Goal: Task Accomplishment & Management: Complete application form

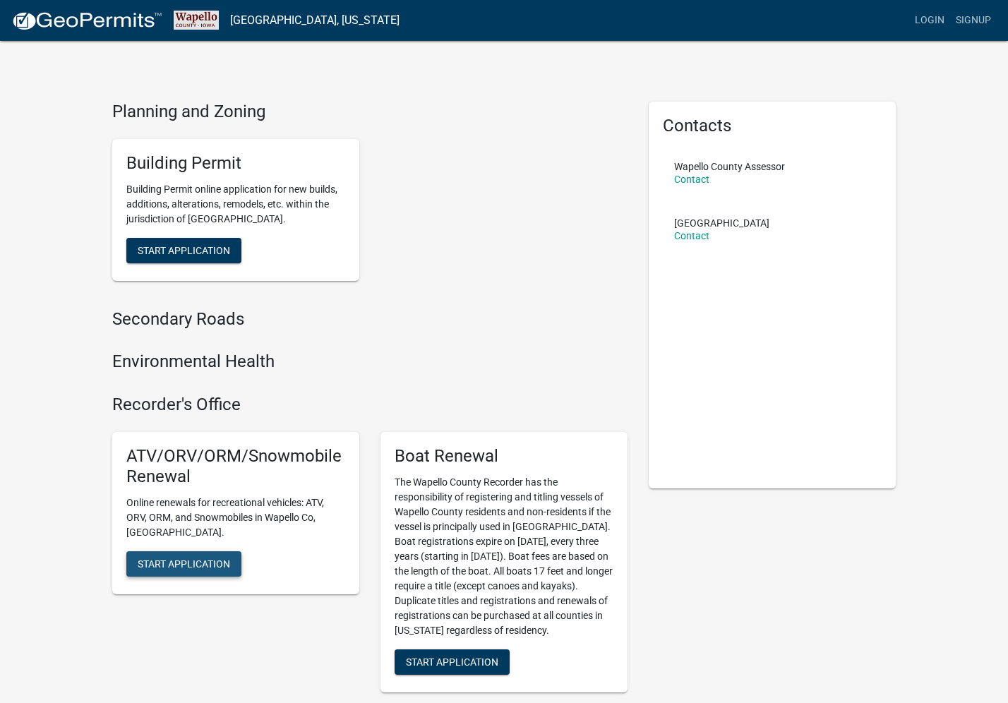
click at [164, 558] on span "Start Application" at bounding box center [184, 563] width 92 height 11
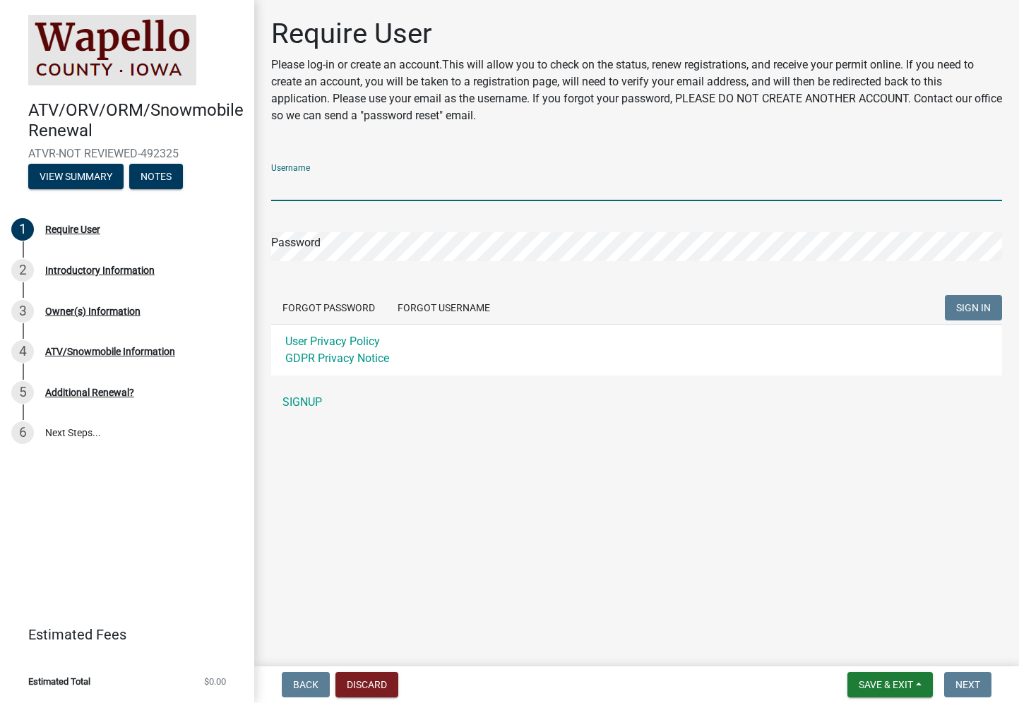
click at [304, 186] on input "Username" at bounding box center [636, 186] width 731 height 29
type input "Cardinal"
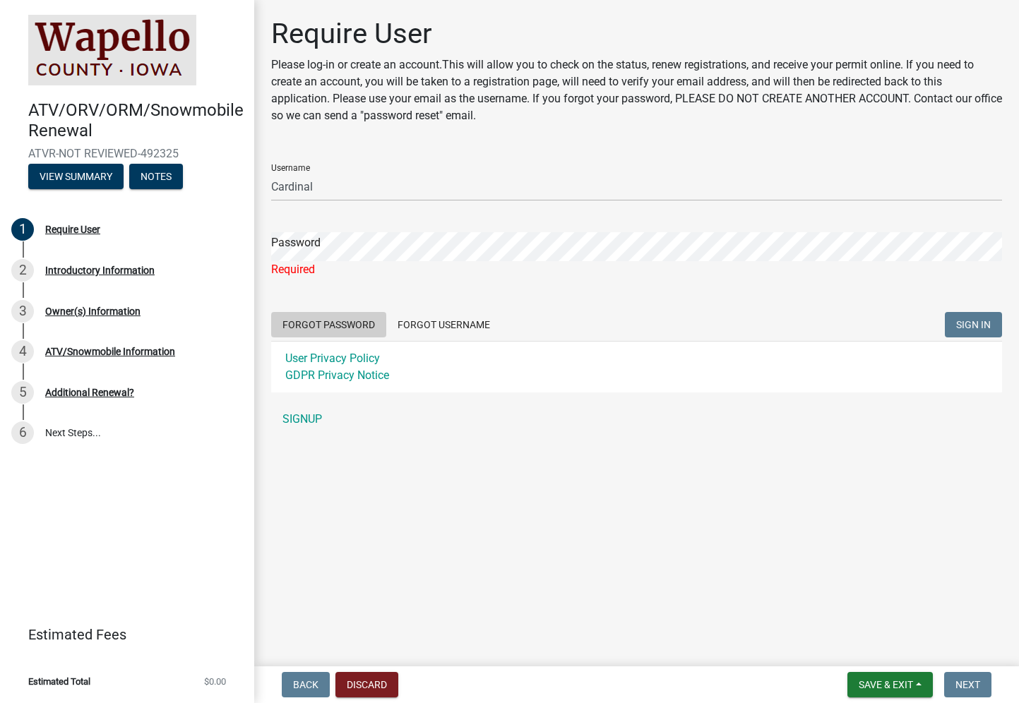
click at [301, 306] on form "Username Cardinal Password Required Forgot Password Forgot Username SIGN IN Use…" at bounding box center [636, 273] width 731 height 240
click at [324, 322] on button "Forgot Password" at bounding box center [328, 324] width 115 height 25
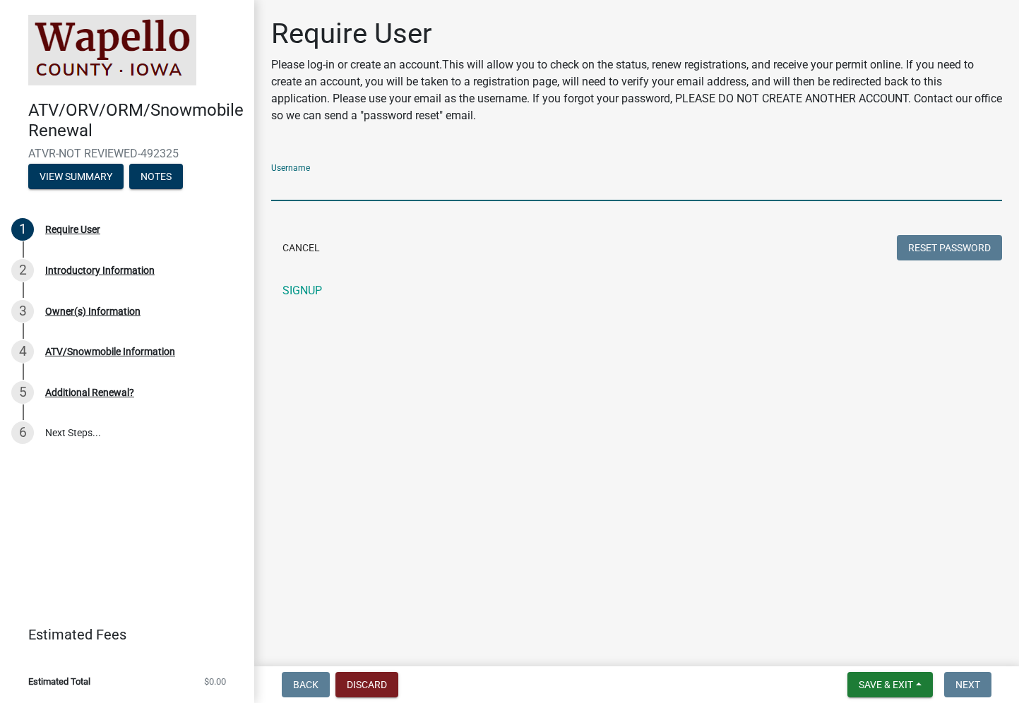
click at [298, 189] on input "Username" at bounding box center [636, 186] width 731 height 29
type input "Cardinal"
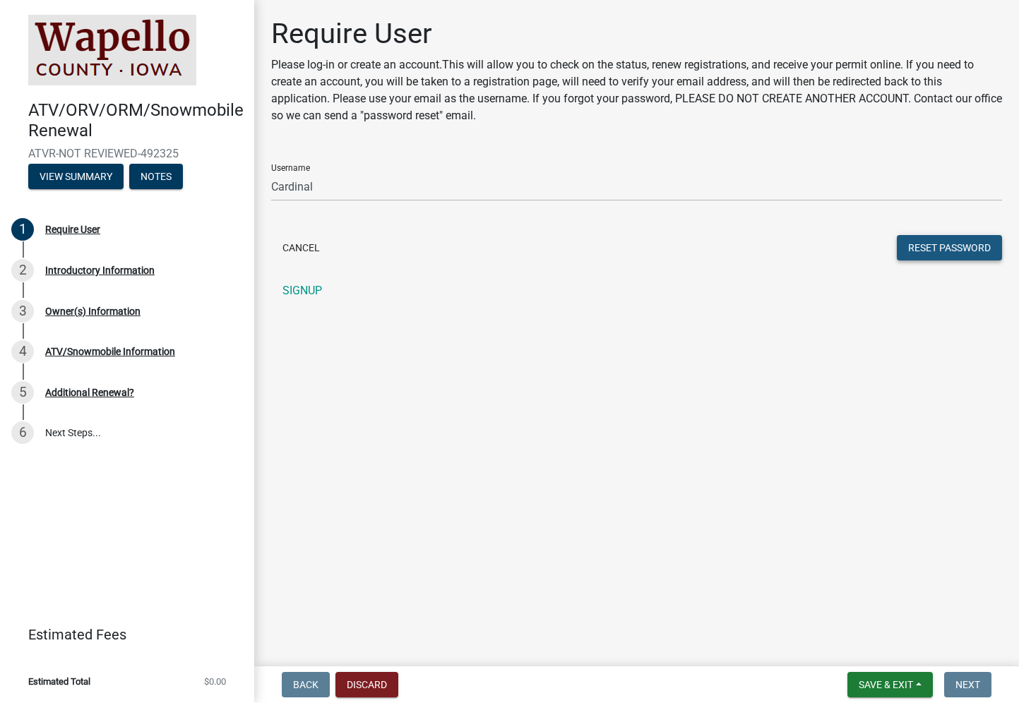
click at [942, 249] on button "Reset Password" at bounding box center [949, 247] width 105 height 25
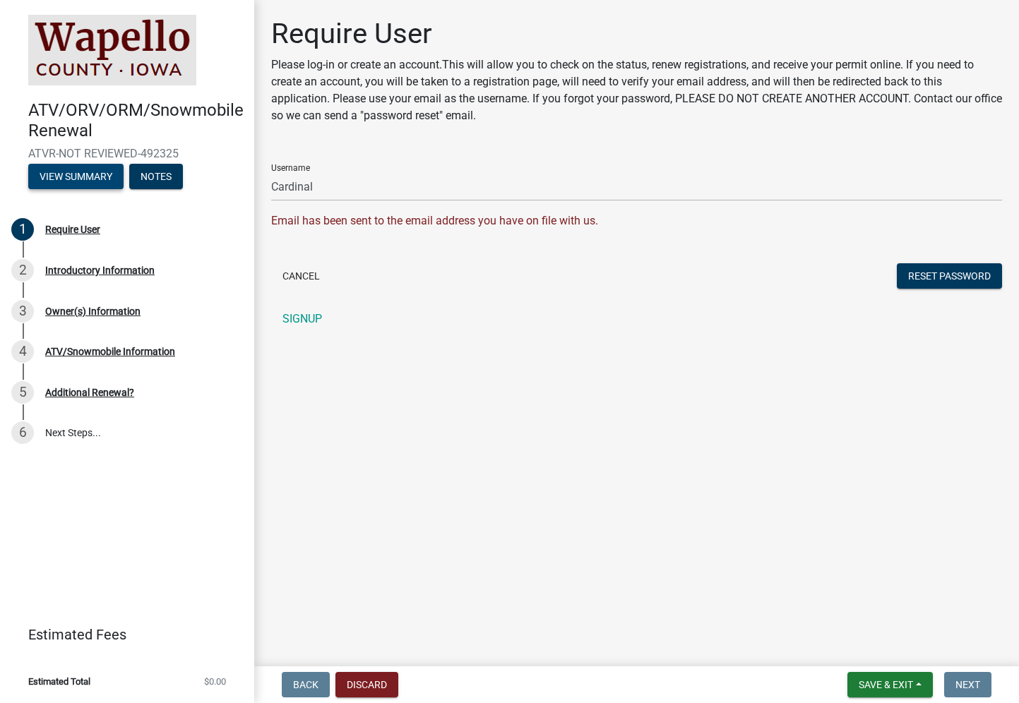
click at [66, 175] on button "View Summary" at bounding box center [75, 176] width 95 height 25
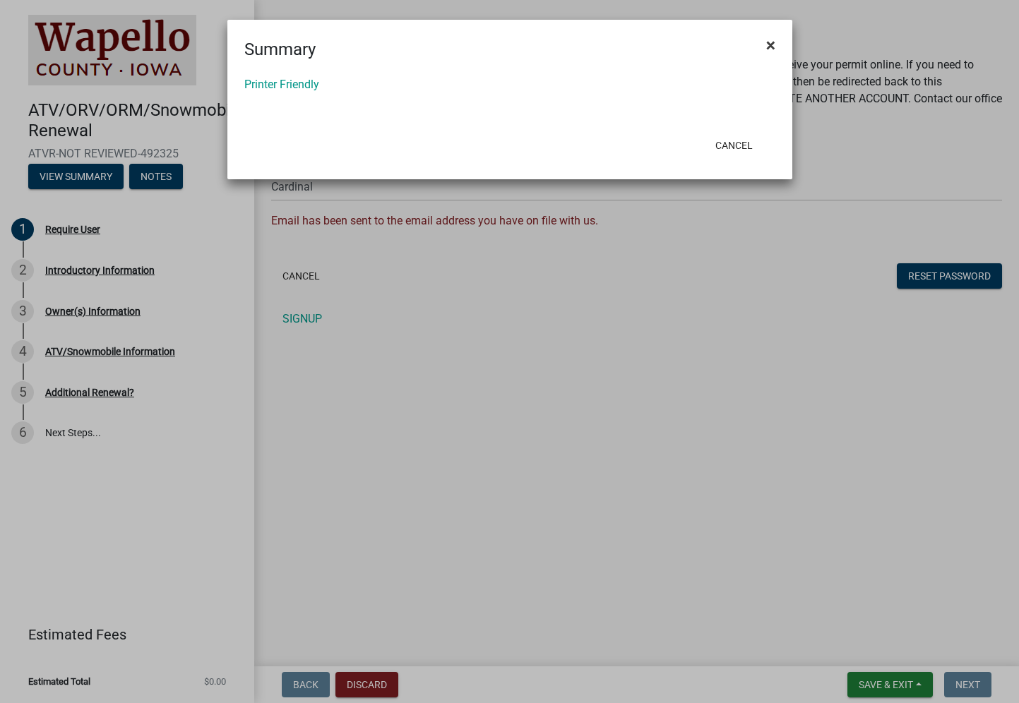
click at [772, 42] on span "×" at bounding box center [770, 45] width 9 height 20
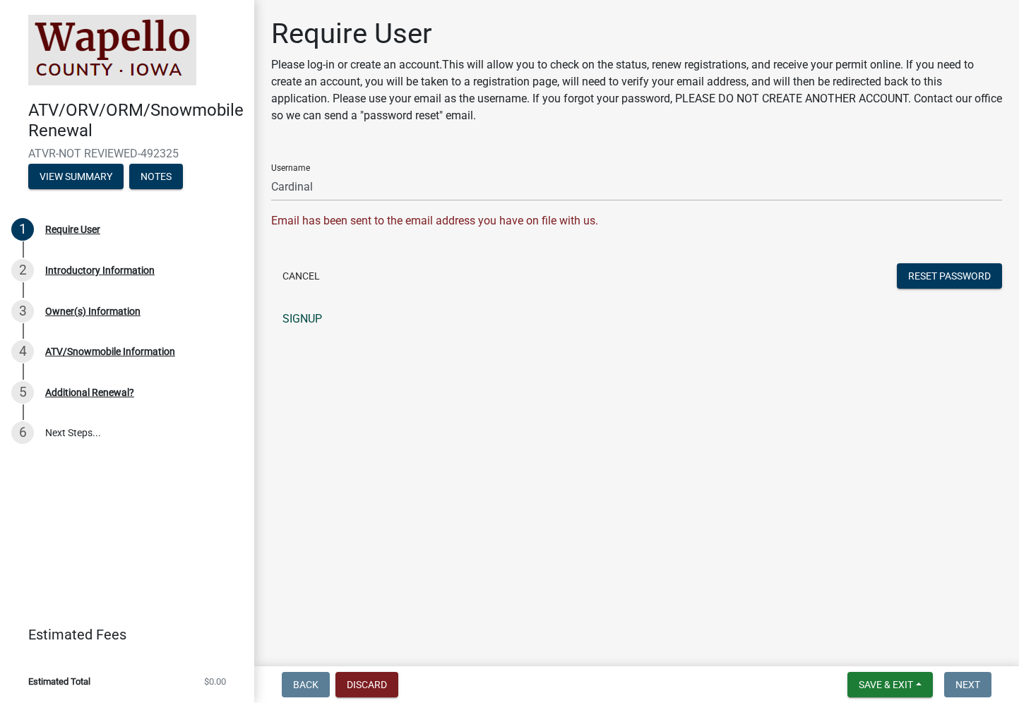
click at [290, 319] on link "SIGNUP" at bounding box center [636, 319] width 731 height 28
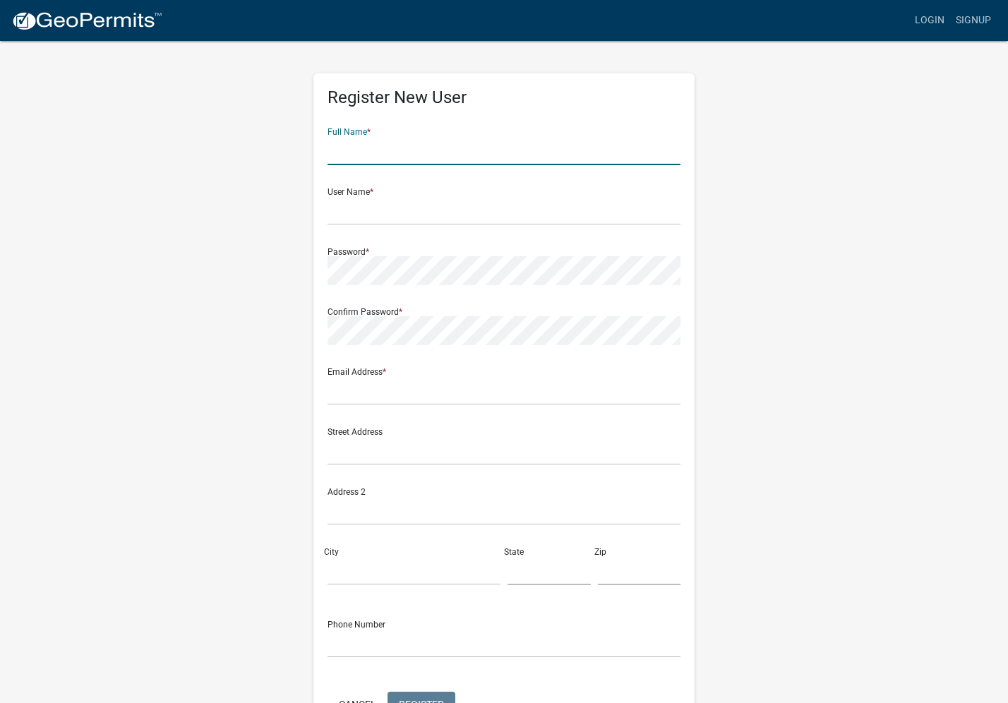
click at [355, 152] on input "text" at bounding box center [504, 150] width 353 height 29
type input "Cardinal CSD"
type input "ap@cardinalcomet.com"
type input "4045 Ashland Rd"
type input "ELDON"
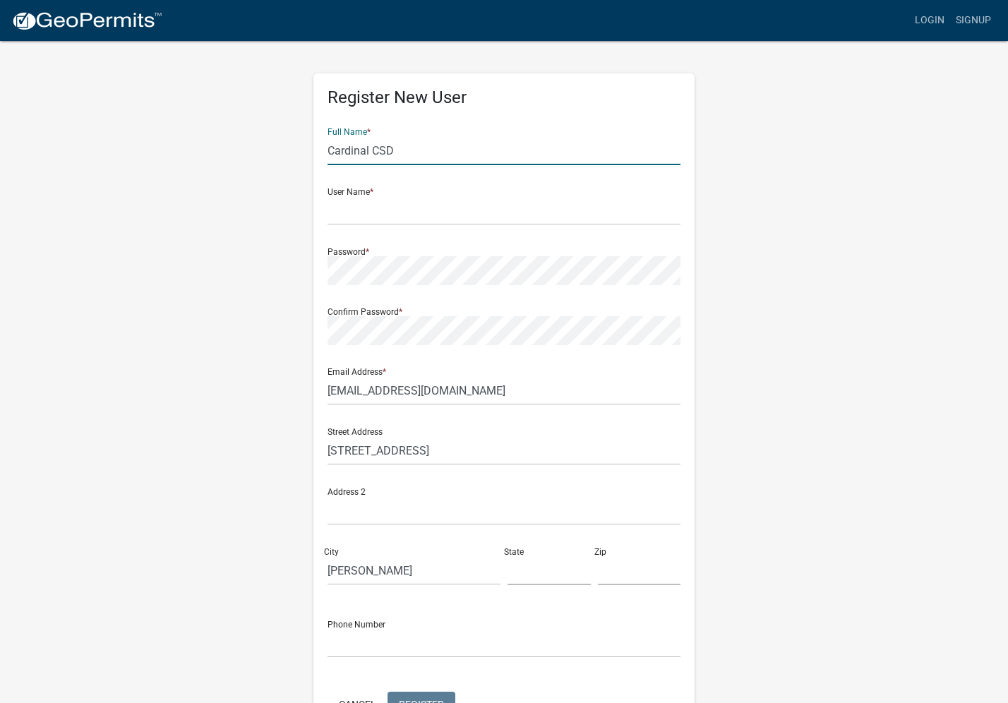
type input "IA"
type input "52554"
type input "6416527531"
click at [364, 214] on input "text" at bounding box center [504, 210] width 353 height 29
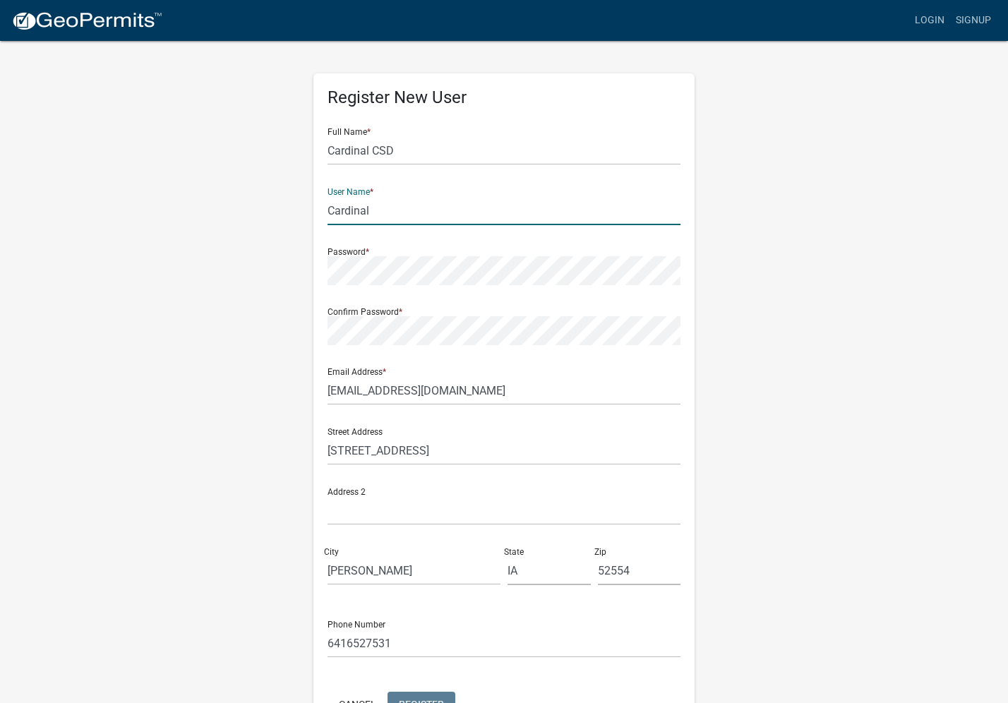
type input "Cardinal"
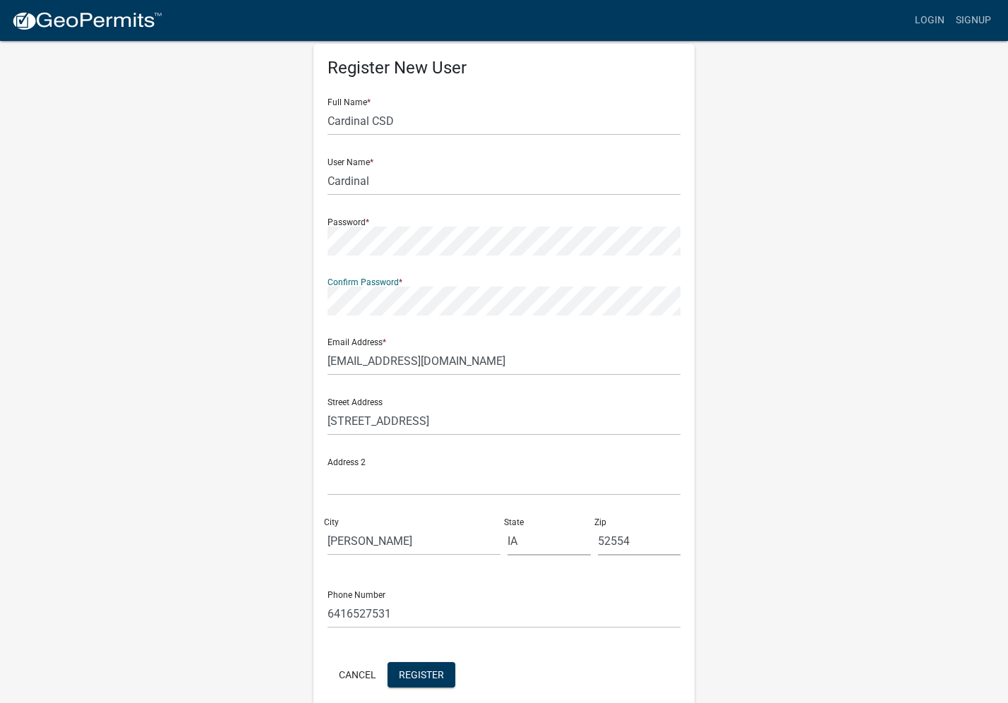
scroll to position [92, 0]
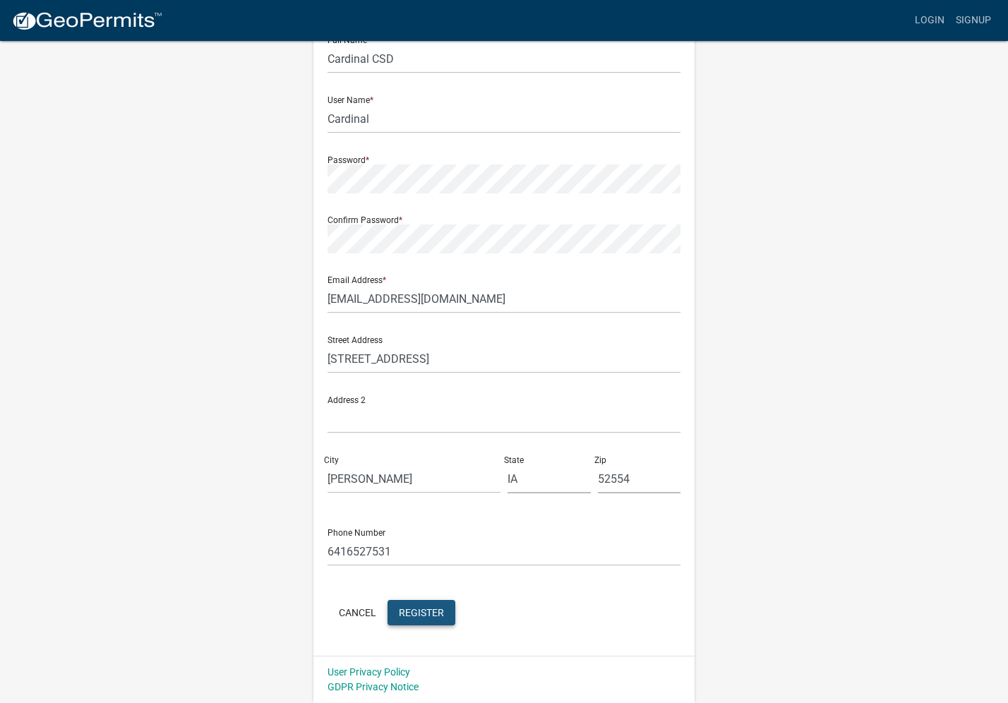
click at [419, 609] on span "Register" at bounding box center [421, 612] width 45 height 11
click at [352, 613] on button "Cancel" at bounding box center [358, 612] width 60 height 25
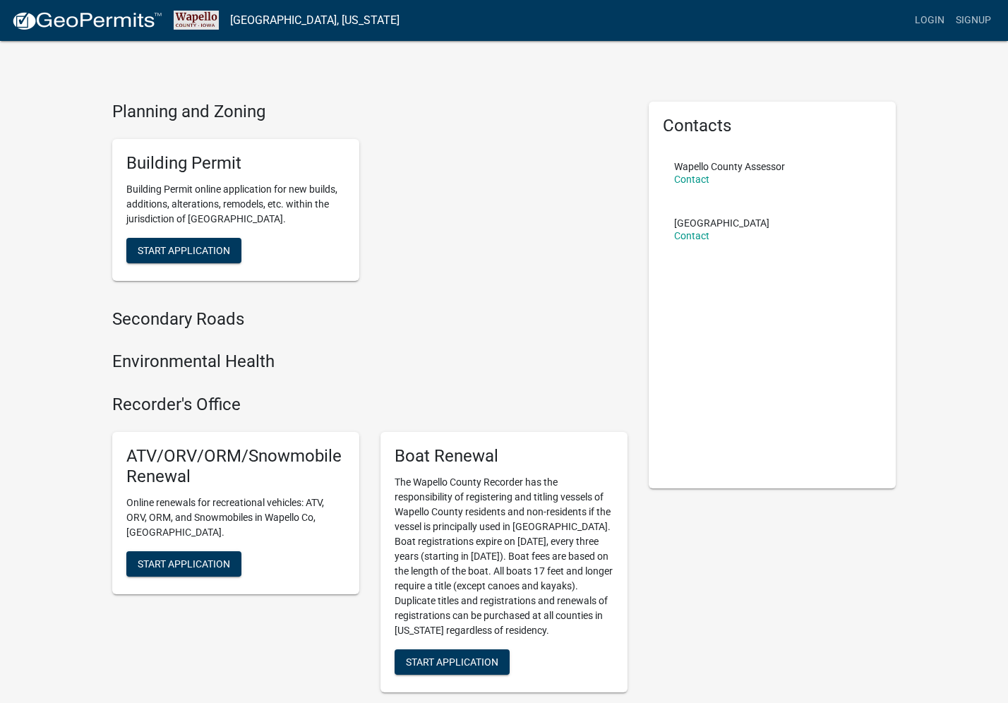
scroll to position [10, 0]
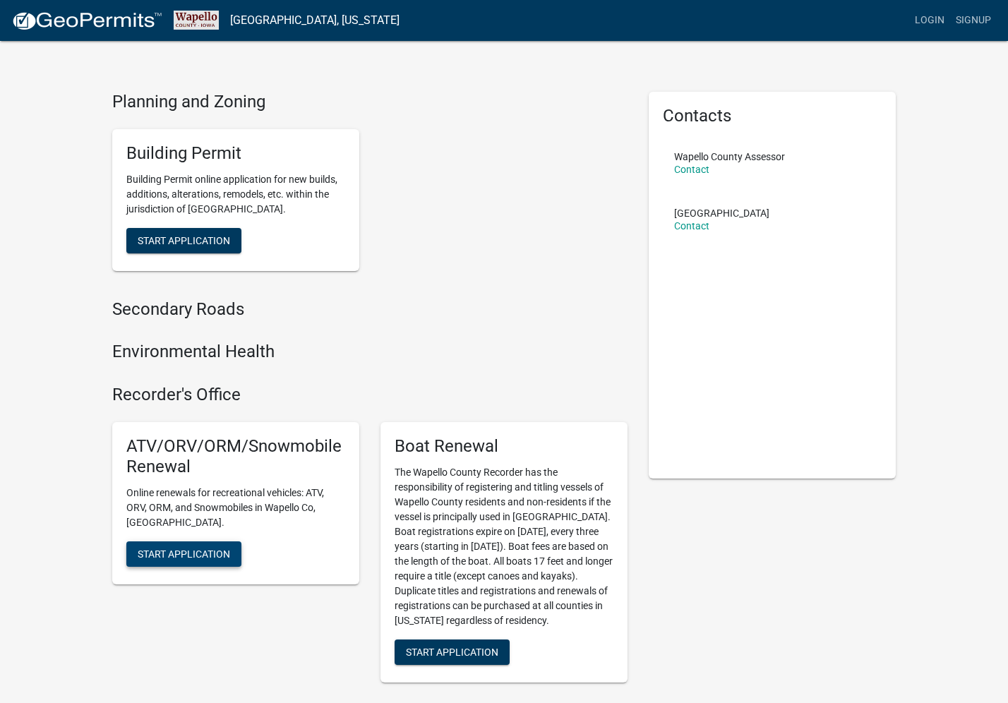
click at [169, 548] on span "Start Application" at bounding box center [184, 553] width 92 height 11
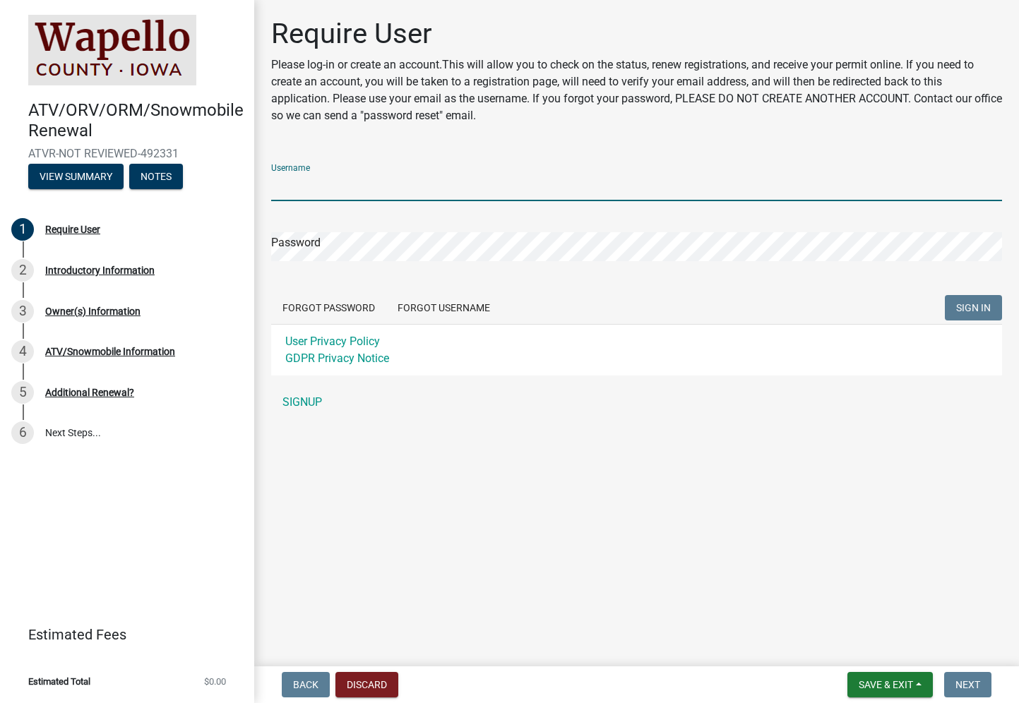
click at [306, 185] on input "Username" at bounding box center [636, 186] width 731 height 29
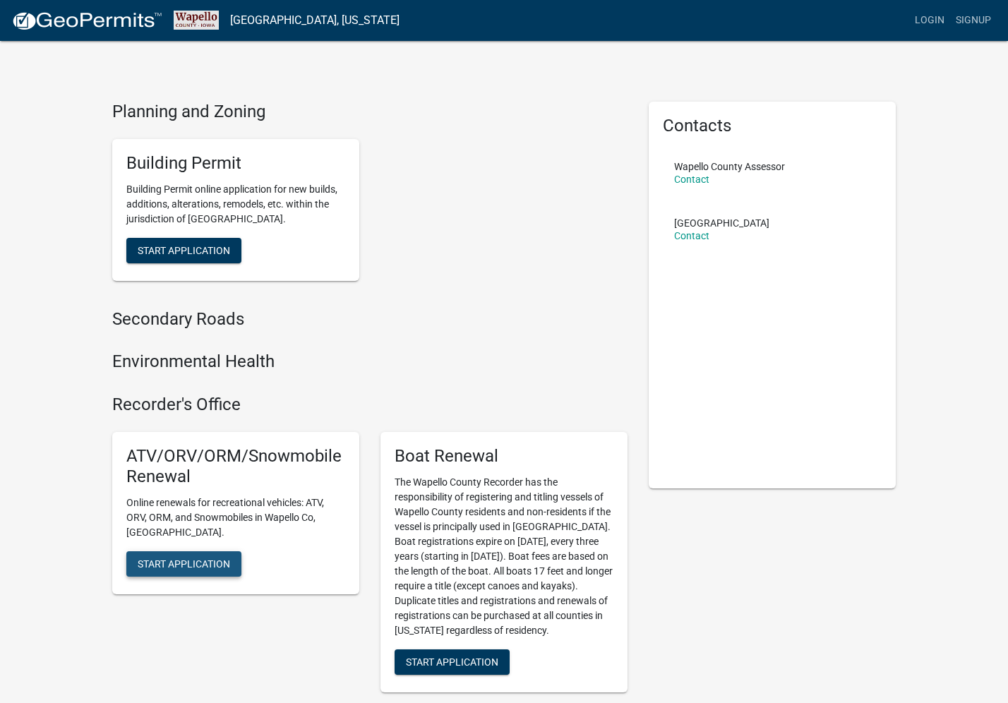
click at [160, 558] on span "Start Application" at bounding box center [184, 563] width 92 height 11
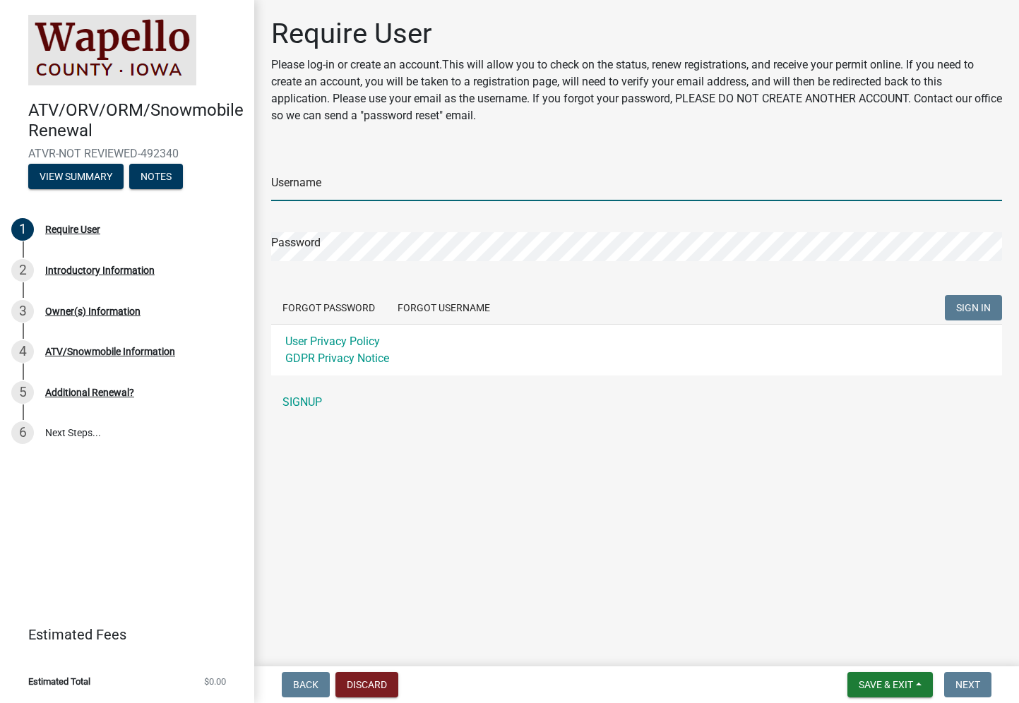
click at [334, 193] on input "Username" at bounding box center [636, 186] width 731 height 29
type input "CFMOTO"
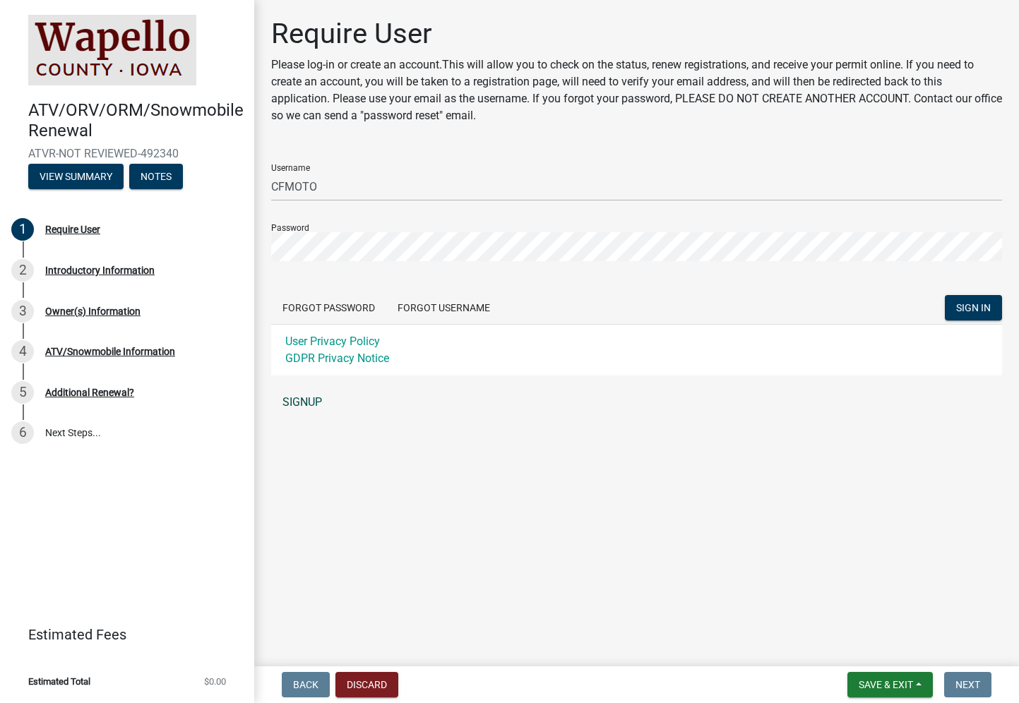
click at [298, 401] on link "SIGNUP" at bounding box center [636, 402] width 731 height 28
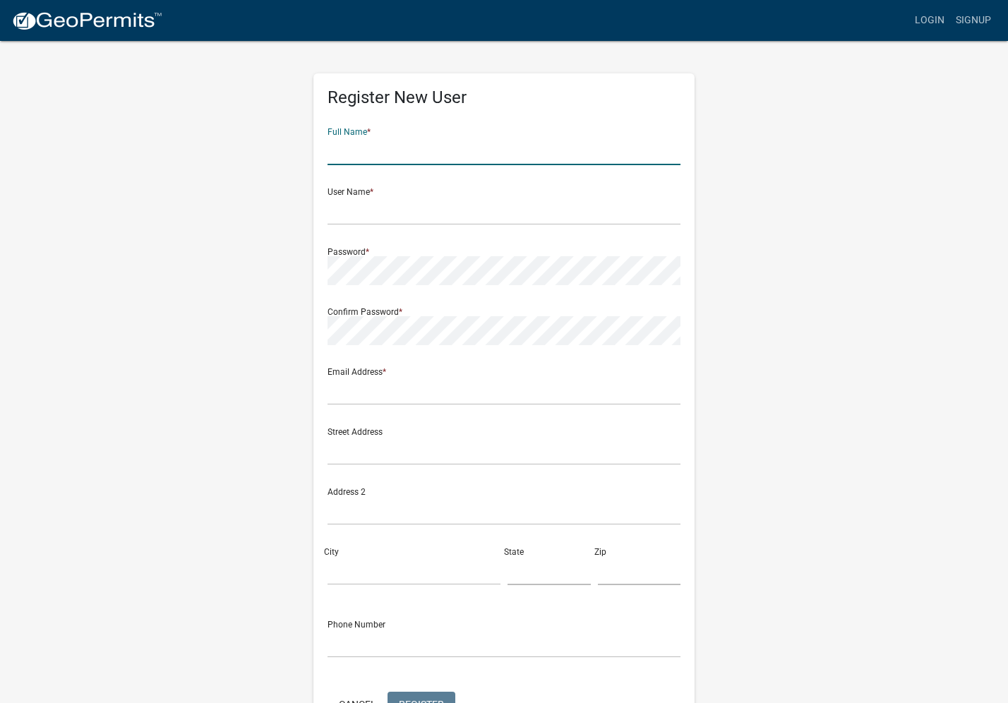
click at [386, 153] on input "text" at bounding box center [504, 150] width 353 height 29
type input "Cardinal CSD"
type input "[EMAIL_ADDRESS][DOMAIN_NAME]"
type input "4045 Ashland Rd"
type input "ELDON"
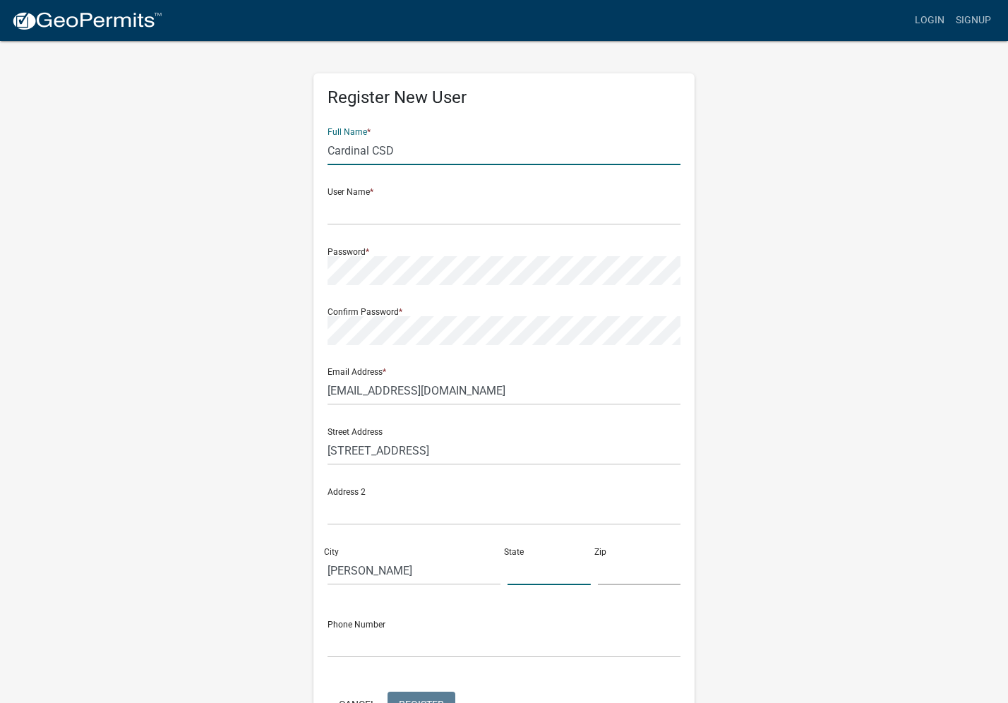
type input "IA"
type input "52554"
type input "6416527531"
click at [352, 220] on input "text" at bounding box center [504, 210] width 353 height 29
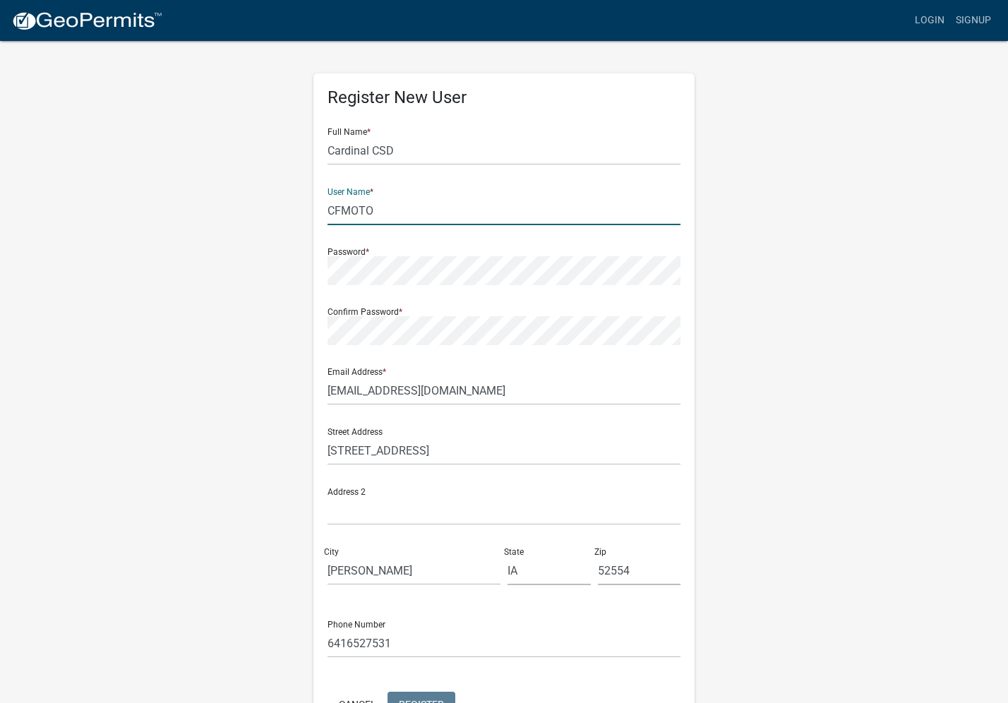
type input "CFMOTO"
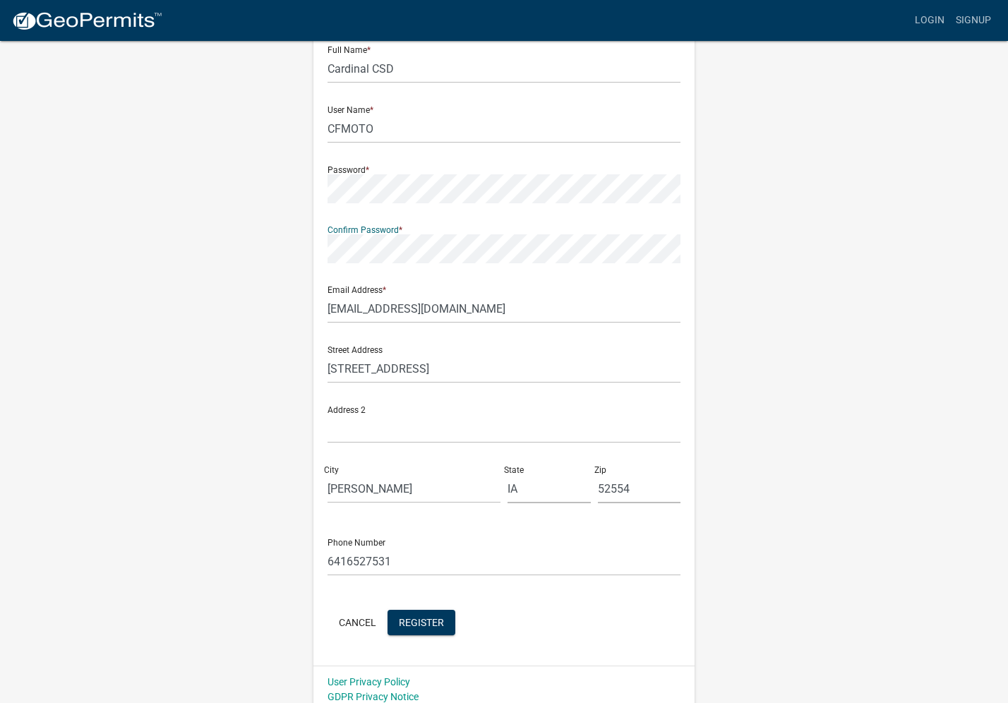
scroll to position [92, 0]
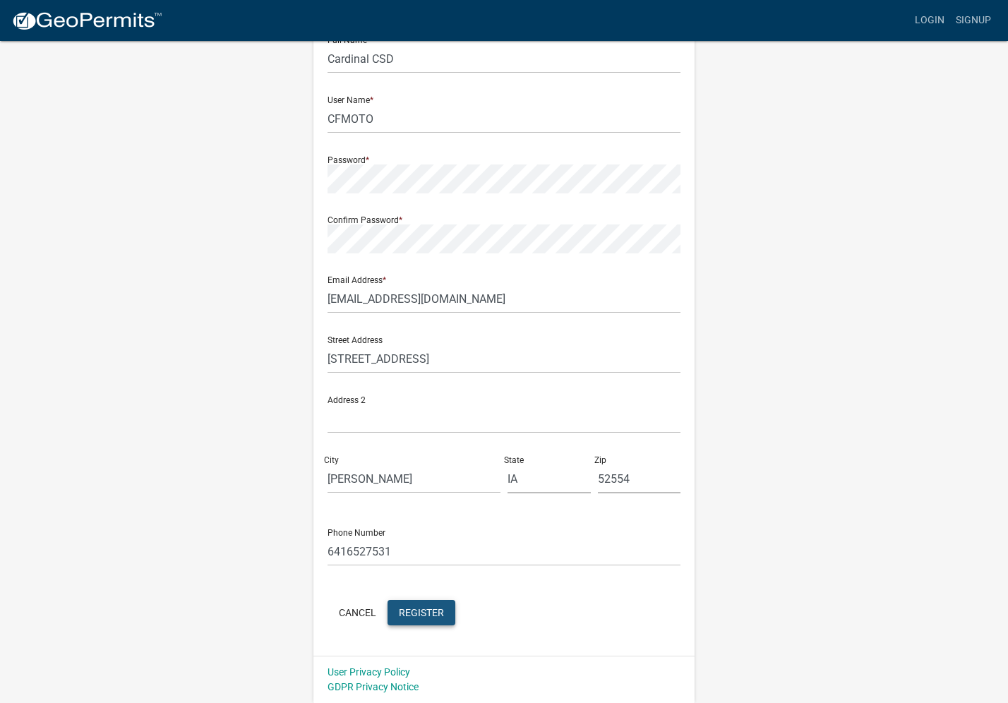
click at [418, 614] on span "Register" at bounding box center [421, 612] width 45 height 11
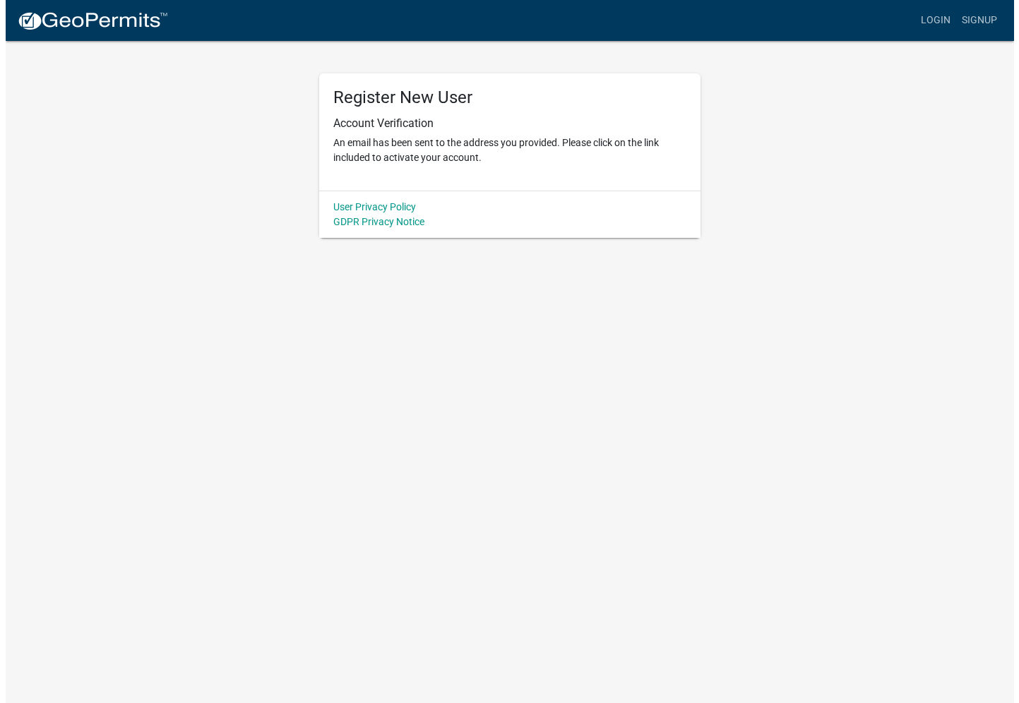
scroll to position [0, 0]
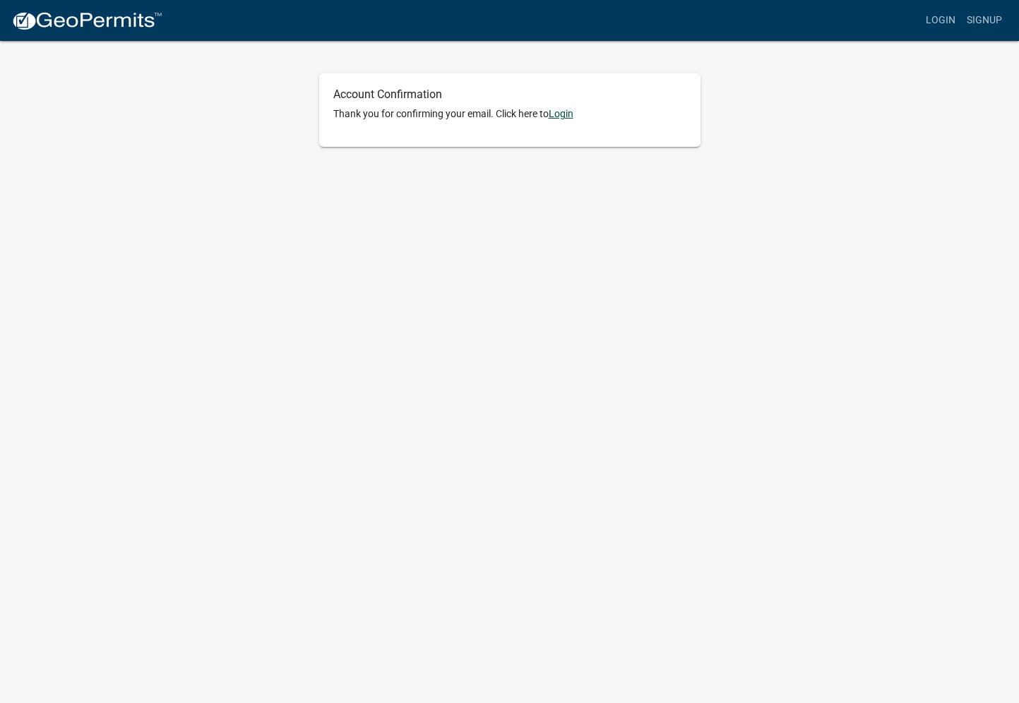
click at [566, 114] on link "Login" at bounding box center [561, 113] width 25 height 11
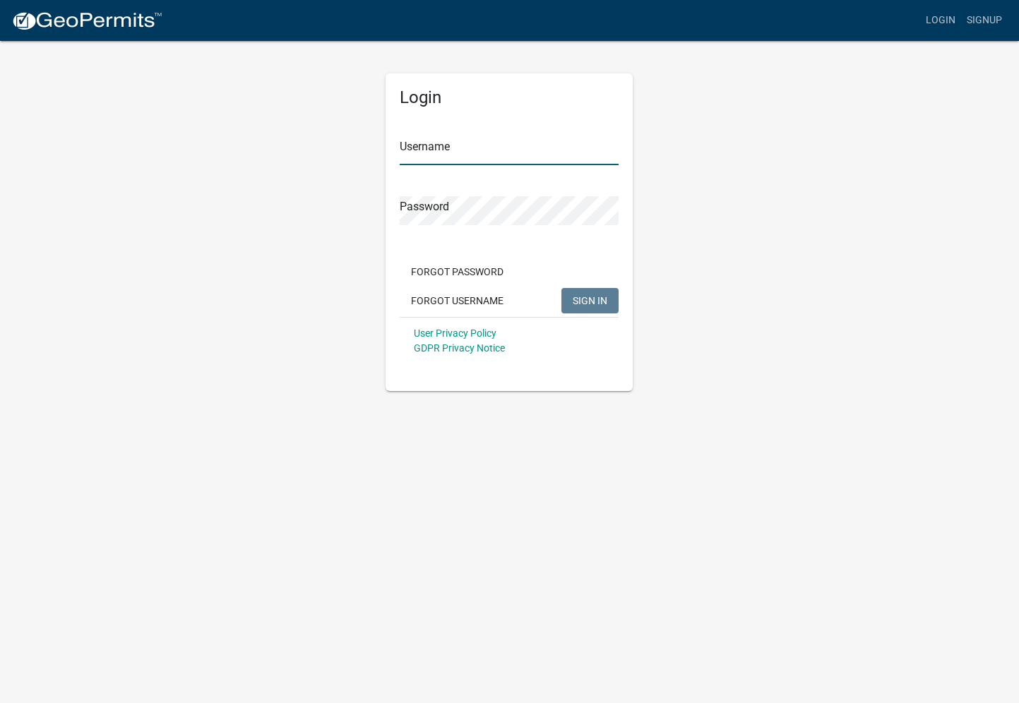
click at [433, 150] on input "Username" at bounding box center [509, 150] width 219 height 29
type input "CFMOTO"
click at [587, 299] on span "SIGN IN" at bounding box center [590, 299] width 35 height 11
click at [383, 209] on div "Login Username CFMOTO Password Forgot Password Forgot Username SIGN IN User Pri…" at bounding box center [509, 216] width 268 height 352
click at [589, 303] on span "SIGN IN" at bounding box center [590, 299] width 35 height 11
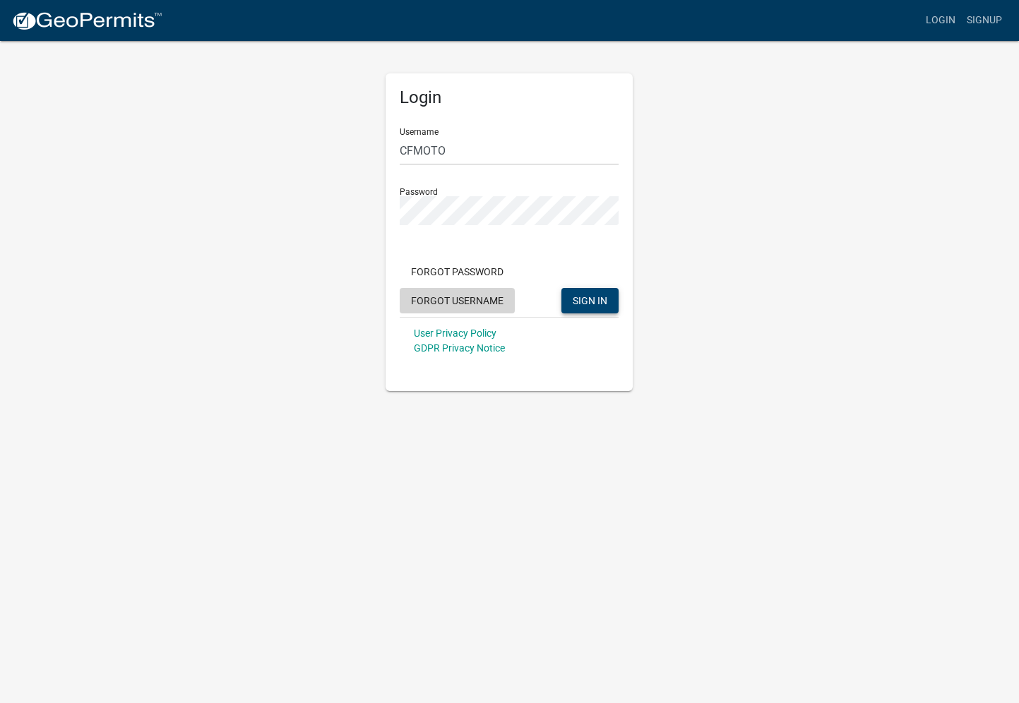
click at [423, 299] on button "Forgot Username" at bounding box center [457, 300] width 115 height 25
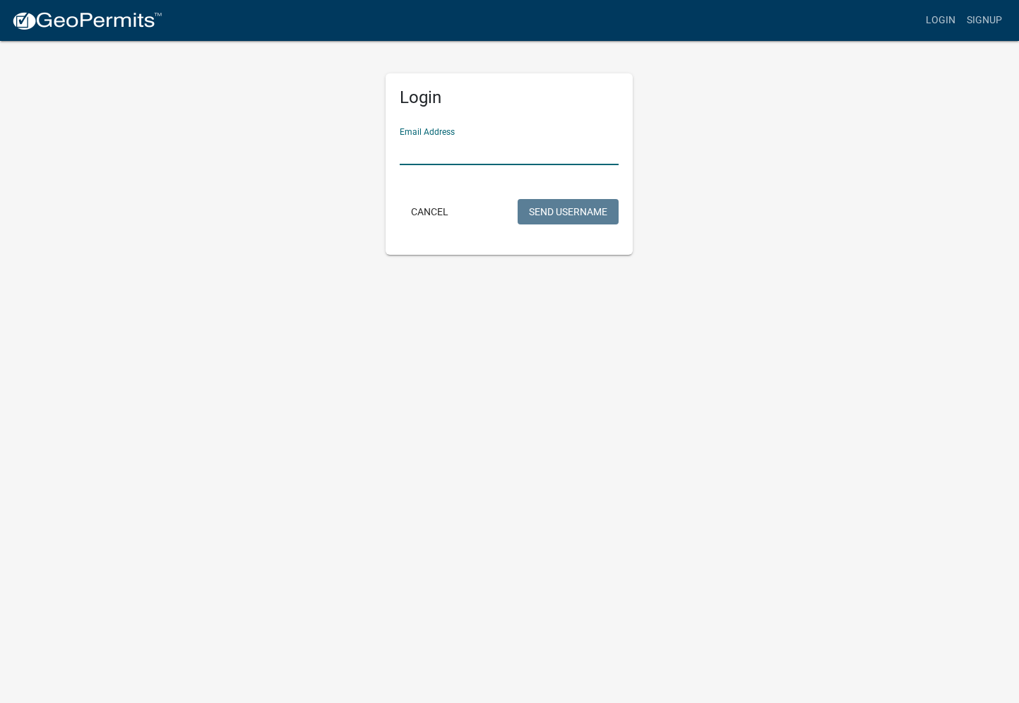
click at [426, 158] on input "Email Address" at bounding box center [509, 150] width 219 height 29
type input "[EMAIL_ADDRESS][DOMAIN_NAME]"
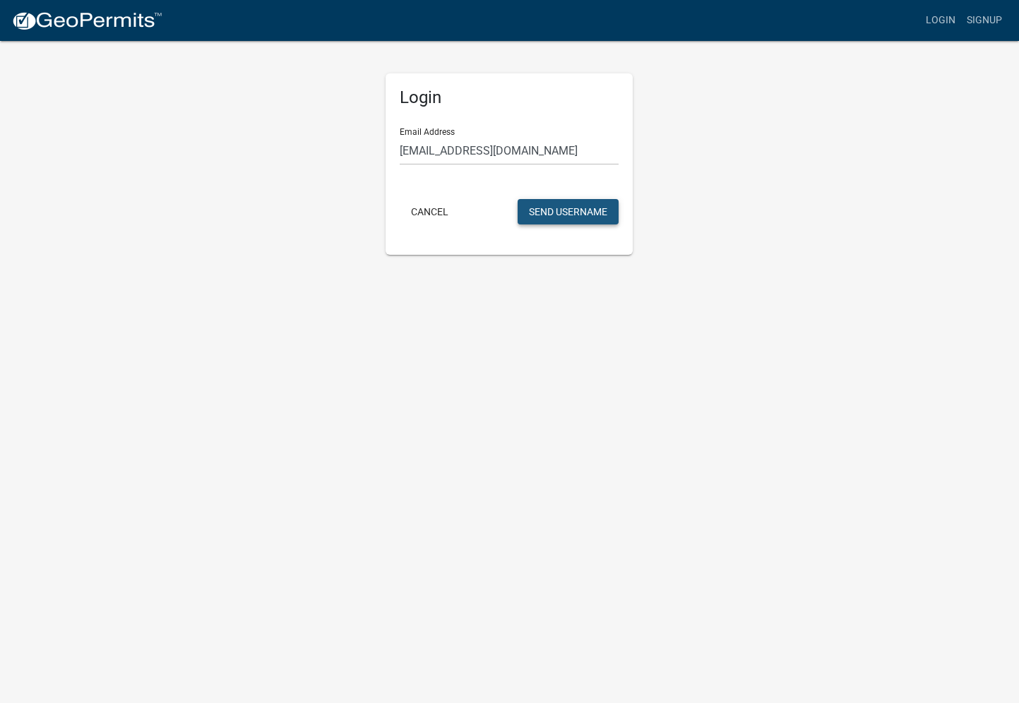
click at [580, 213] on button "Send Username" at bounding box center [568, 211] width 101 height 25
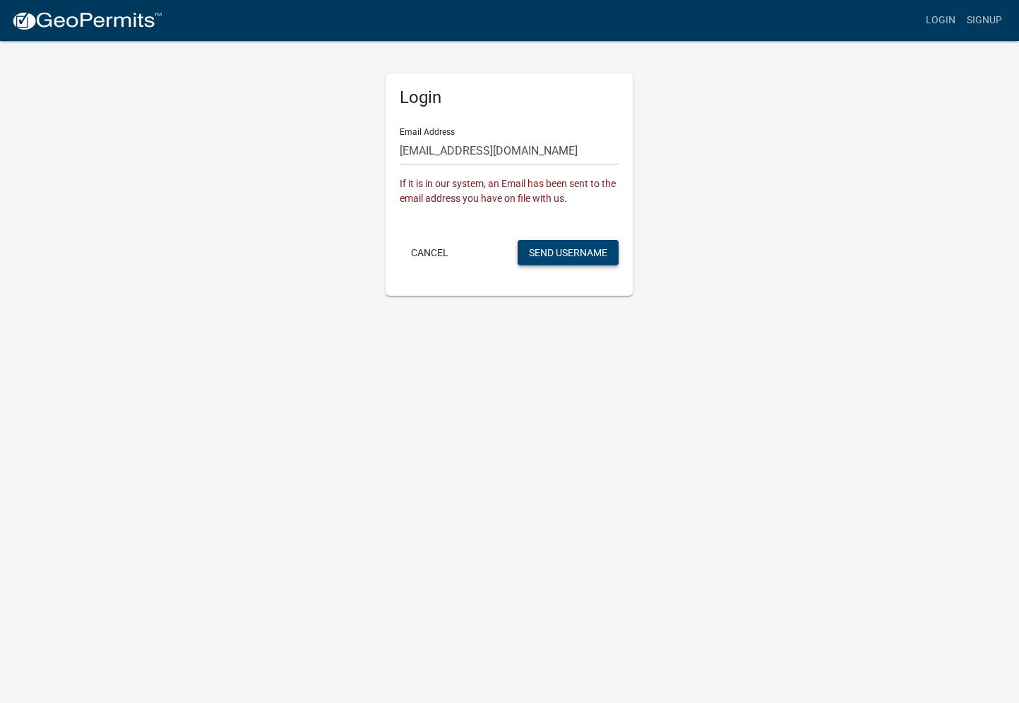
click at [565, 255] on button "Send Username" at bounding box center [568, 252] width 101 height 25
click at [556, 251] on button "Send Username" at bounding box center [568, 252] width 101 height 25
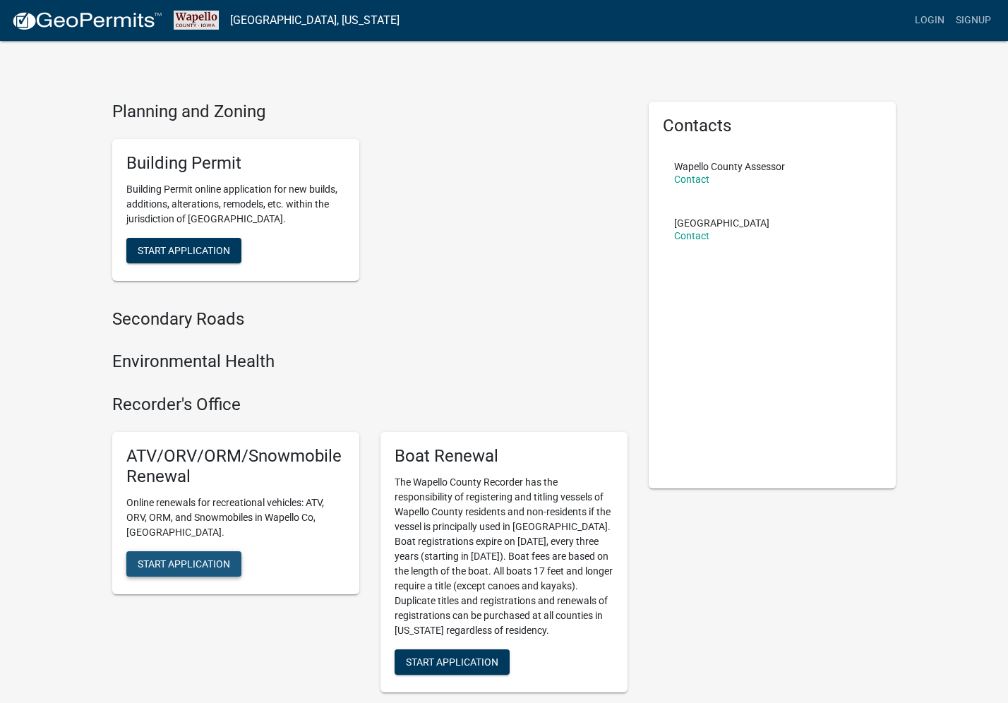
click at [162, 558] on span "Start Application" at bounding box center [184, 563] width 92 height 11
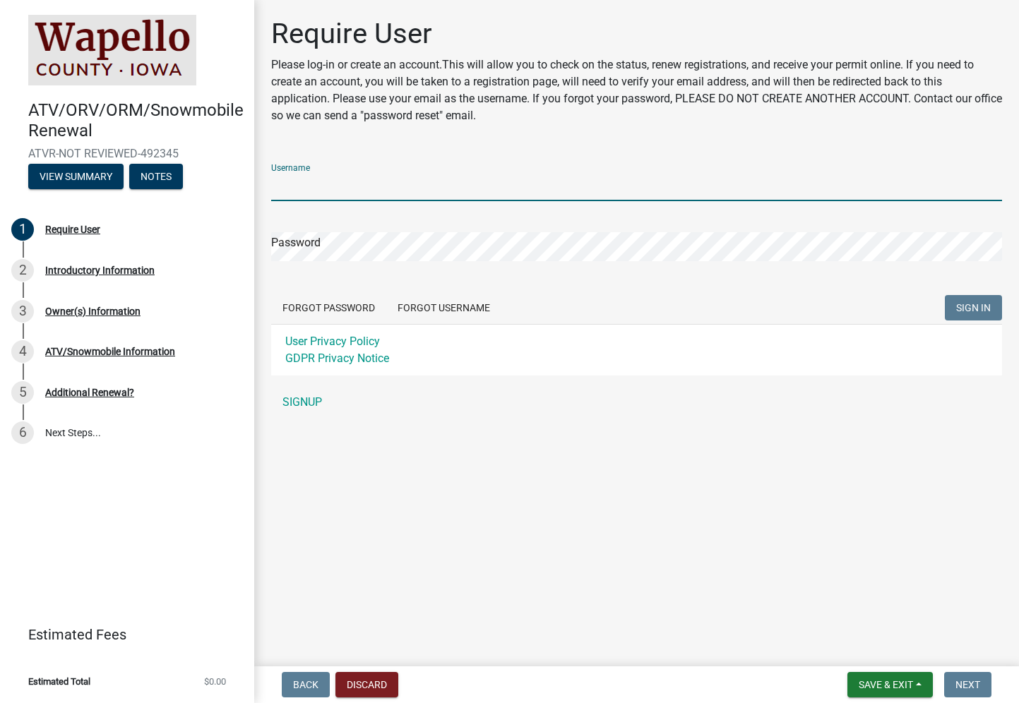
click at [311, 186] on input "Username" at bounding box center [636, 186] width 731 height 29
type input "CFMOTO"
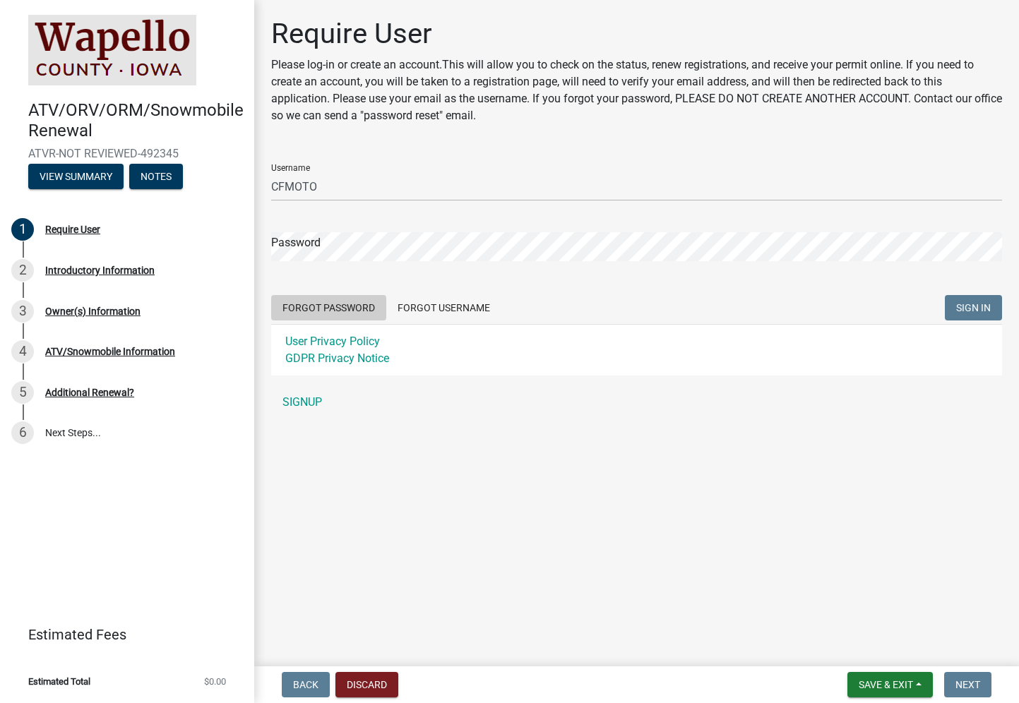
click at [307, 306] on button "Forgot Password" at bounding box center [328, 307] width 115 height 25
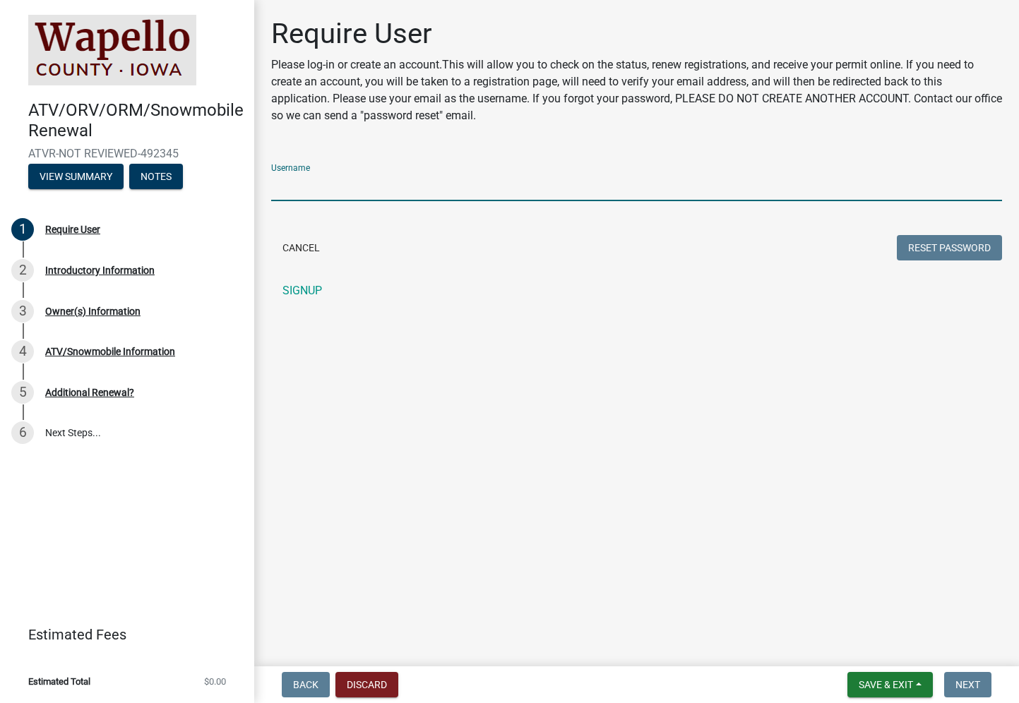
click at [329, 192] on input "Username" at bounding box center [636, 186] width 731 height 29
type input "CFMOTO"
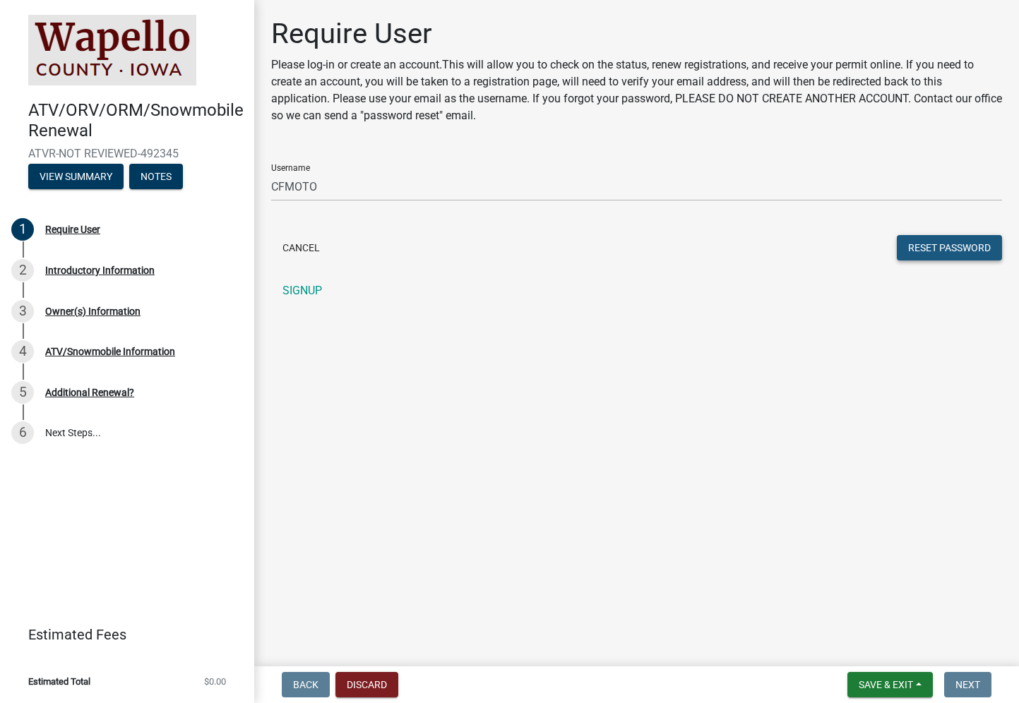
click at [938, 246] on button "Reset Password" at bounding box center [949, 247] width 105 height 25
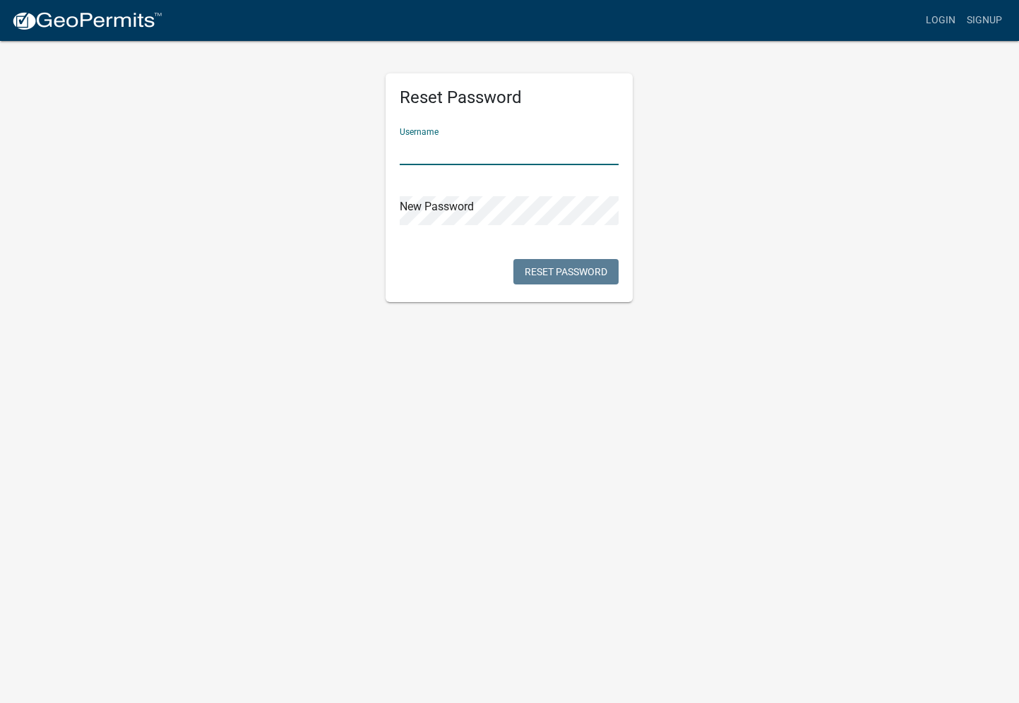
click at [426, 154] on input "text" at bounding box center [509, 150] width 219 height 29
type input "CFMOTO"
click at [546, 270] on button "Reset Password" at bounding box center [565, 271] width 105 height 25
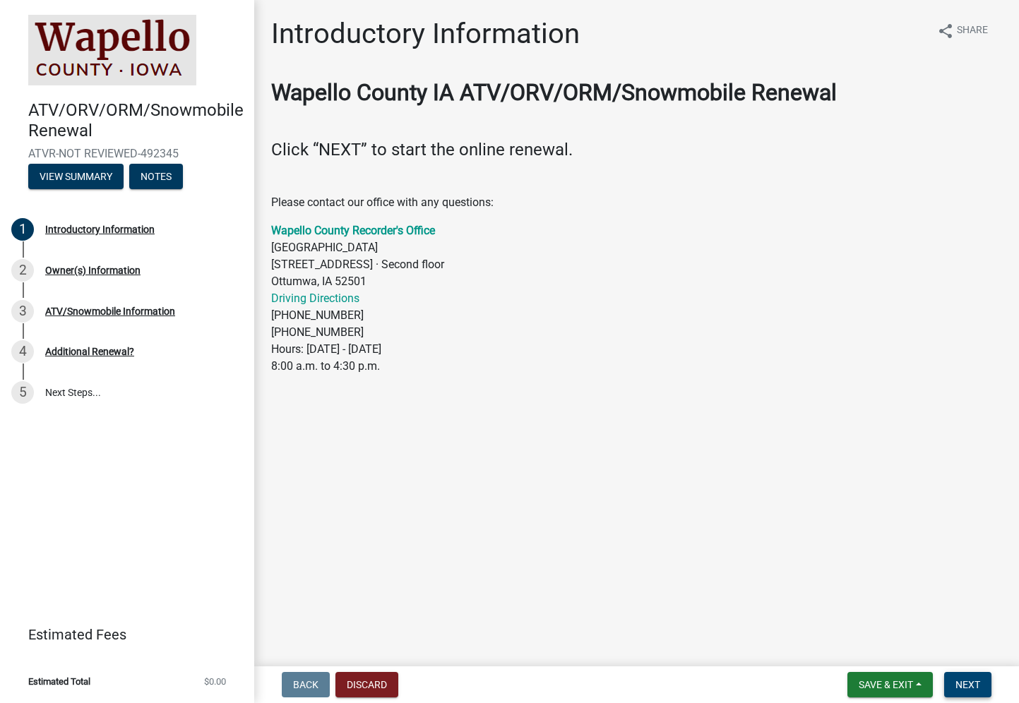
click at [963, 686] on span "Next" at bounding box center [967, 684] width 25 height 11
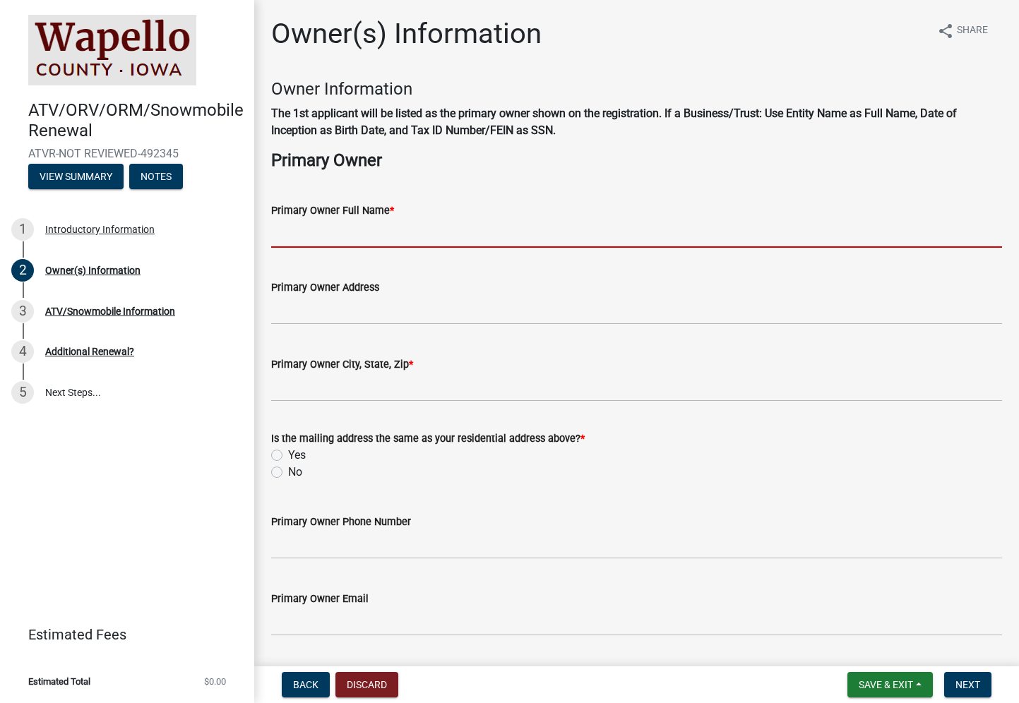
click at [328, 234] on input "Primary Owner Full Name *" at bounding box center [636, 233] width 731 height 29
type input "Cardinal CSD"
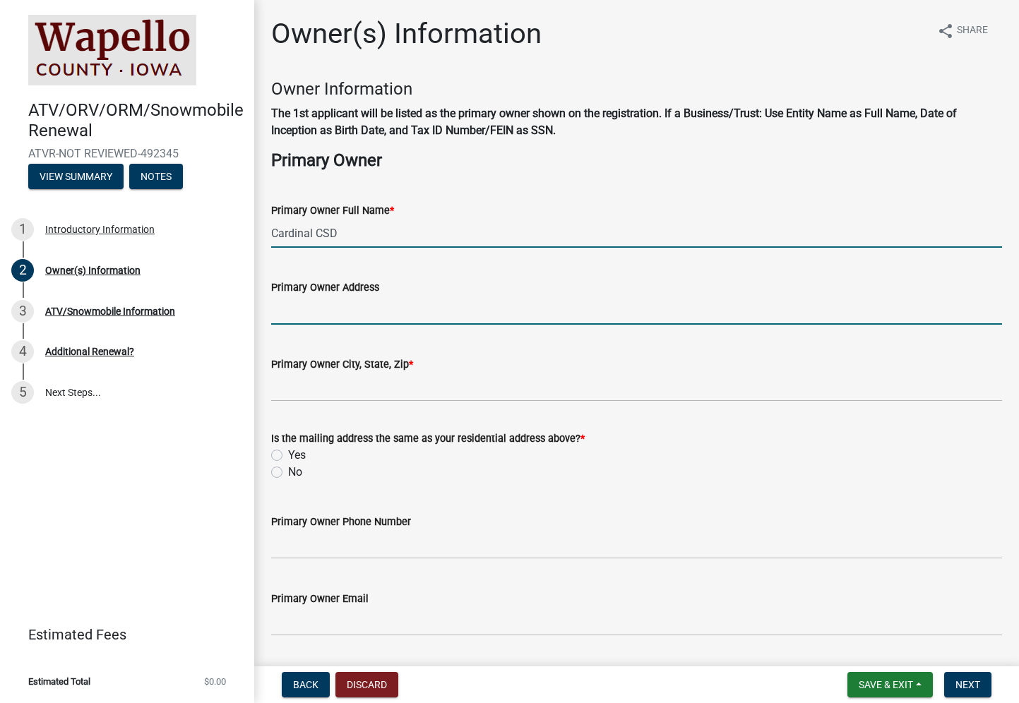
type input "[STREET_ADDRESS]"
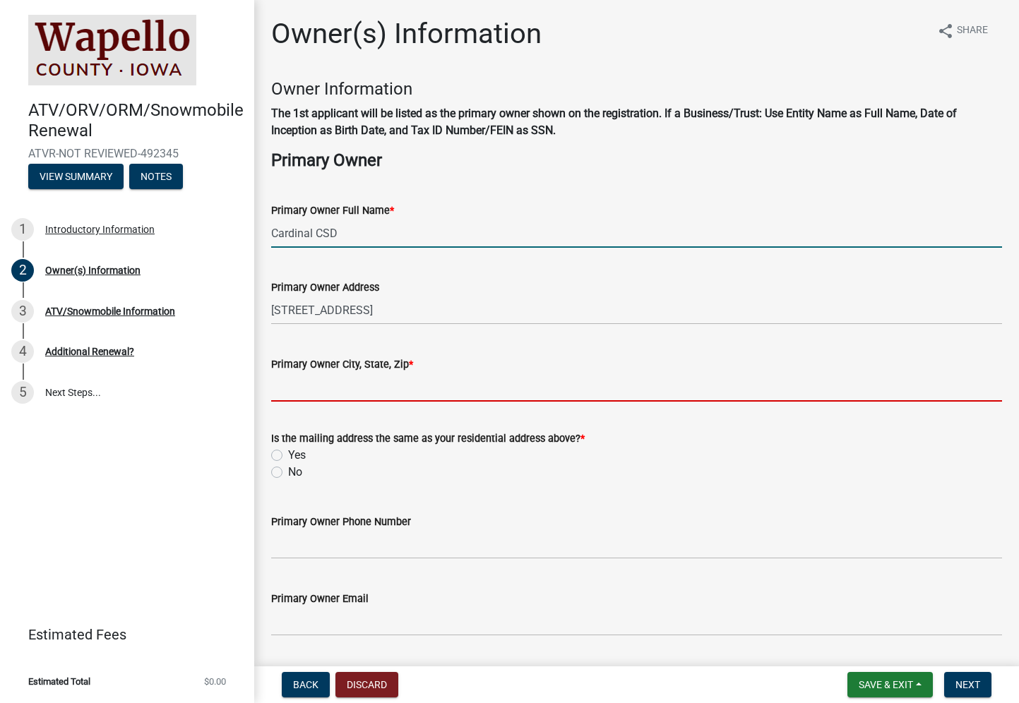
type input "[PERSON_NAME]"
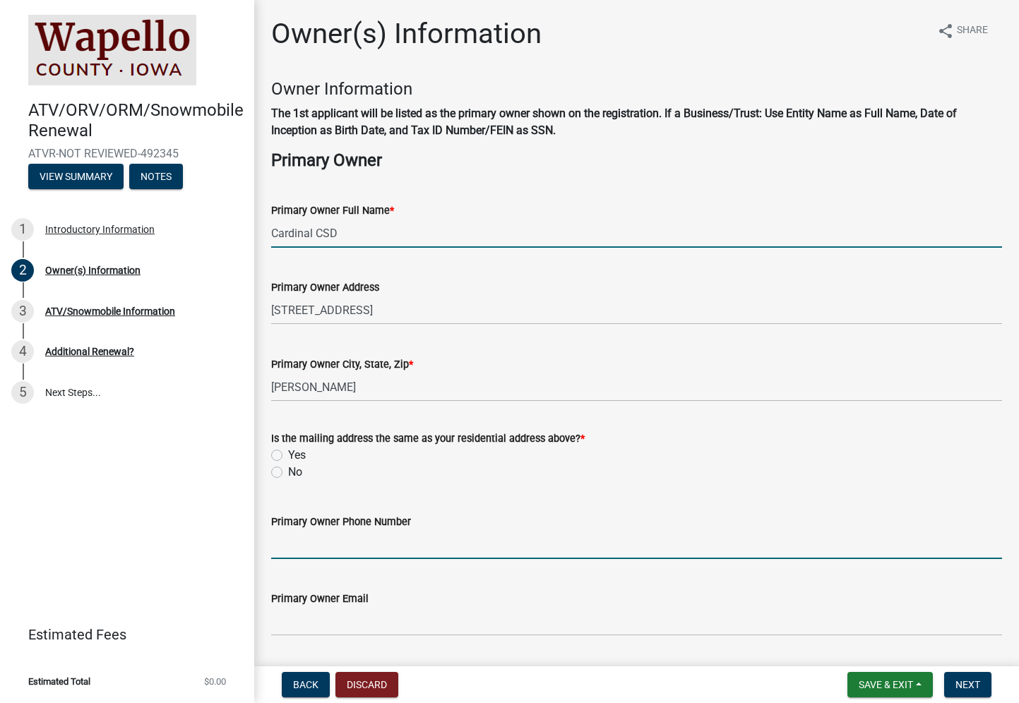
type input "6416527531"
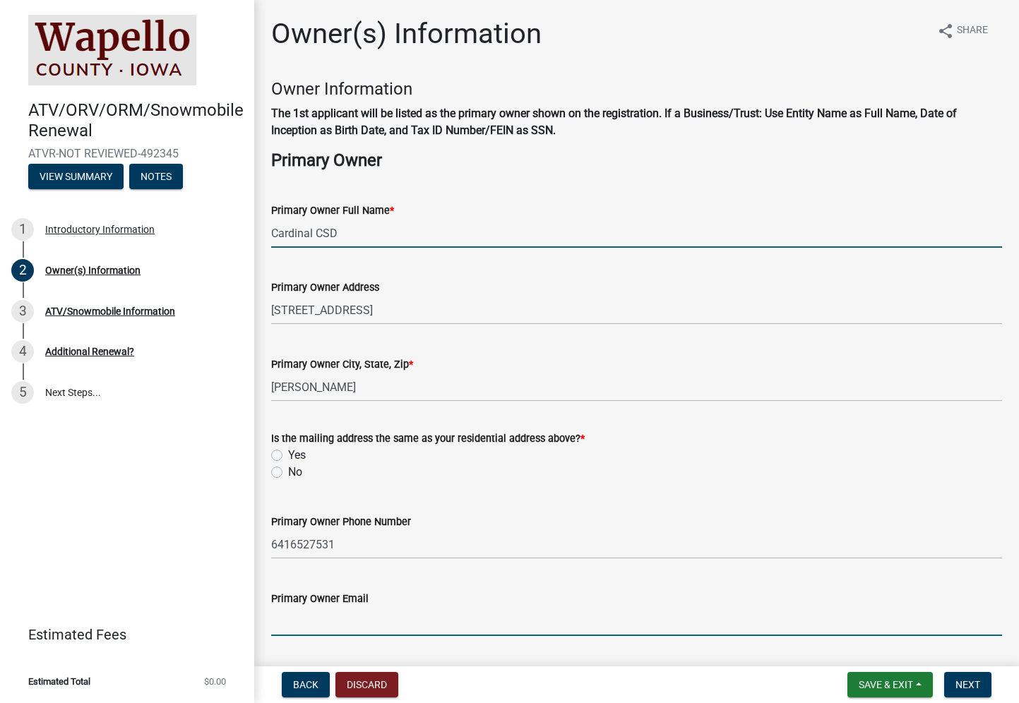
type input "[EMAIL_ADDRESS][DOMAIN_NAME]"
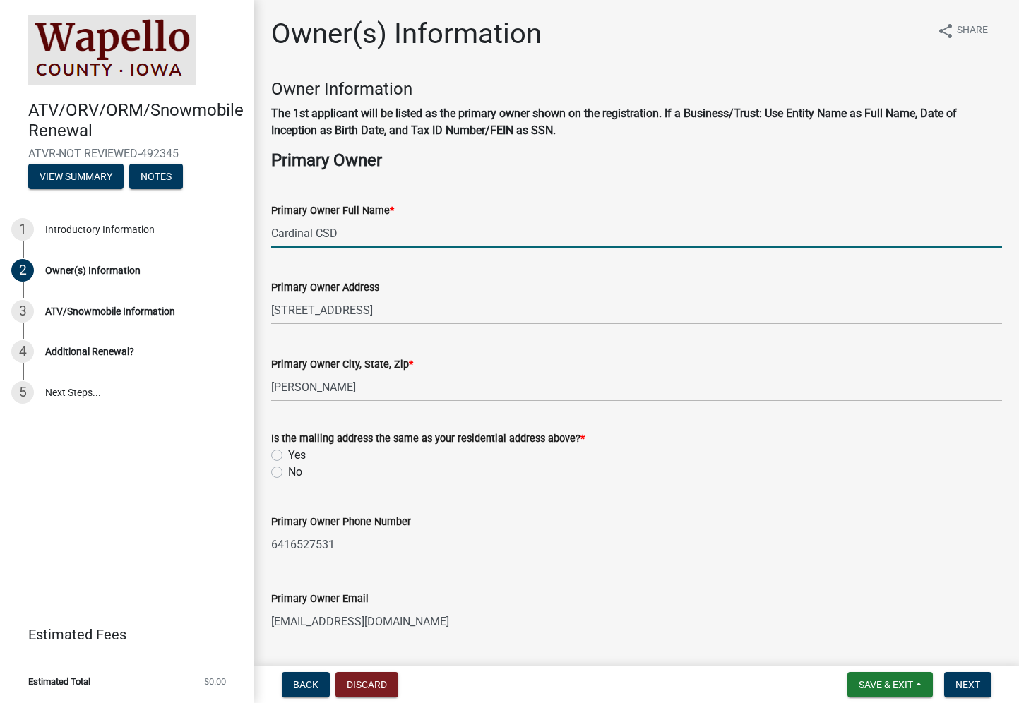
type input "IA"
click at [288, 452] on label "Yes" at bounding box center [297, 455] width 18 height 17
click at [288, 452] on input "Yes" at bounding box center [292, 451] width 9 height 9
radio input "true"
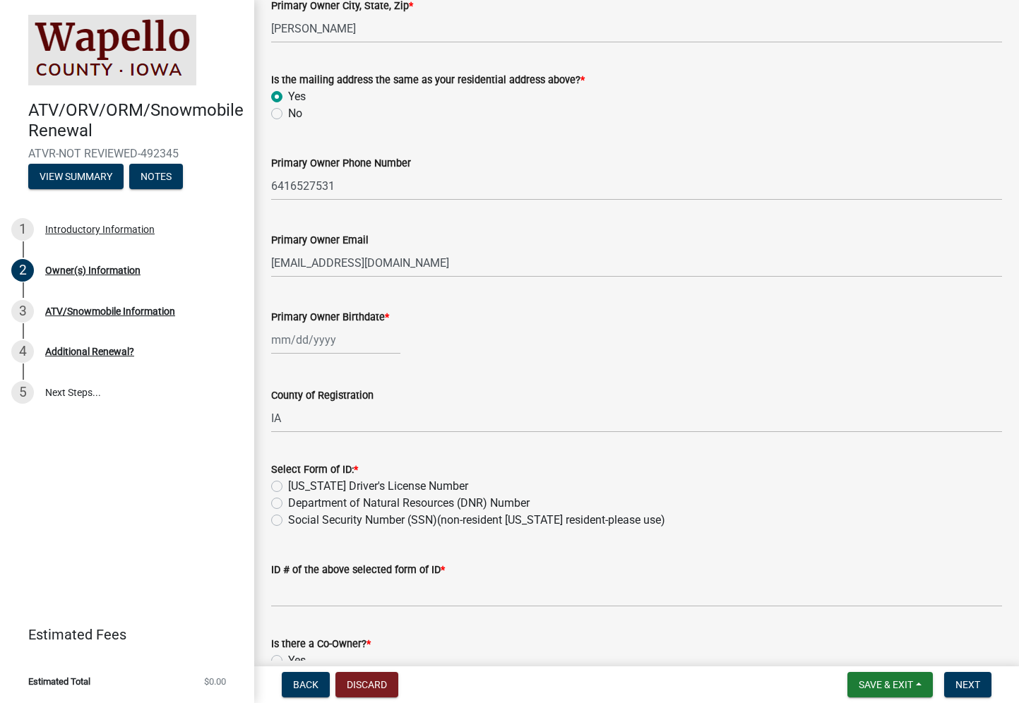
scroll to position [366, 0]
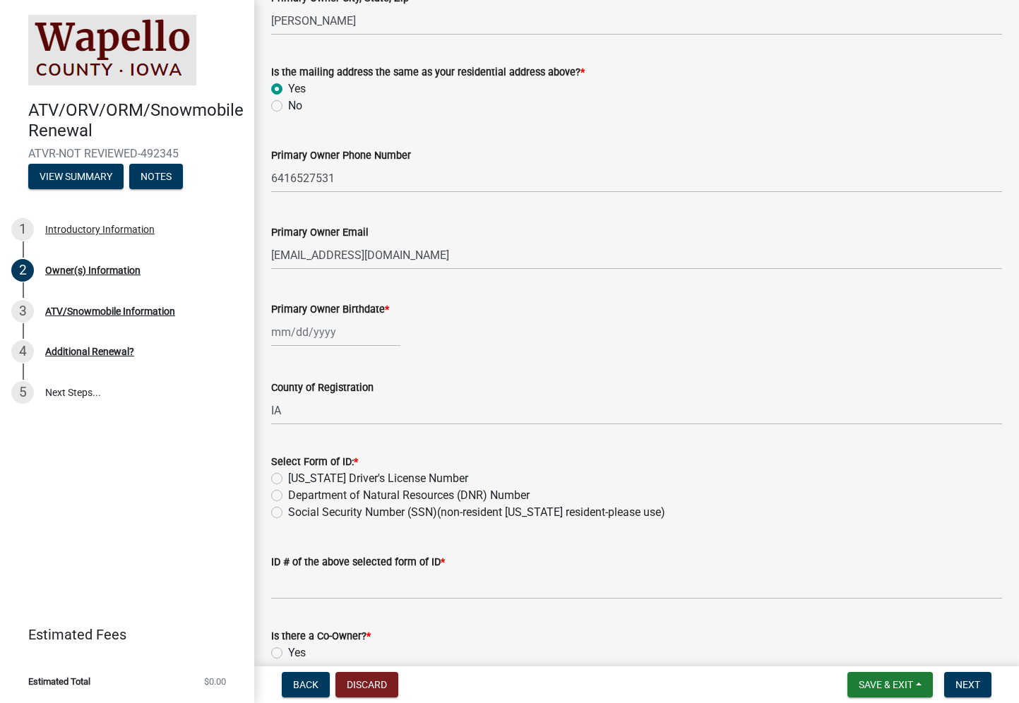
select select "10"
select select "2025"
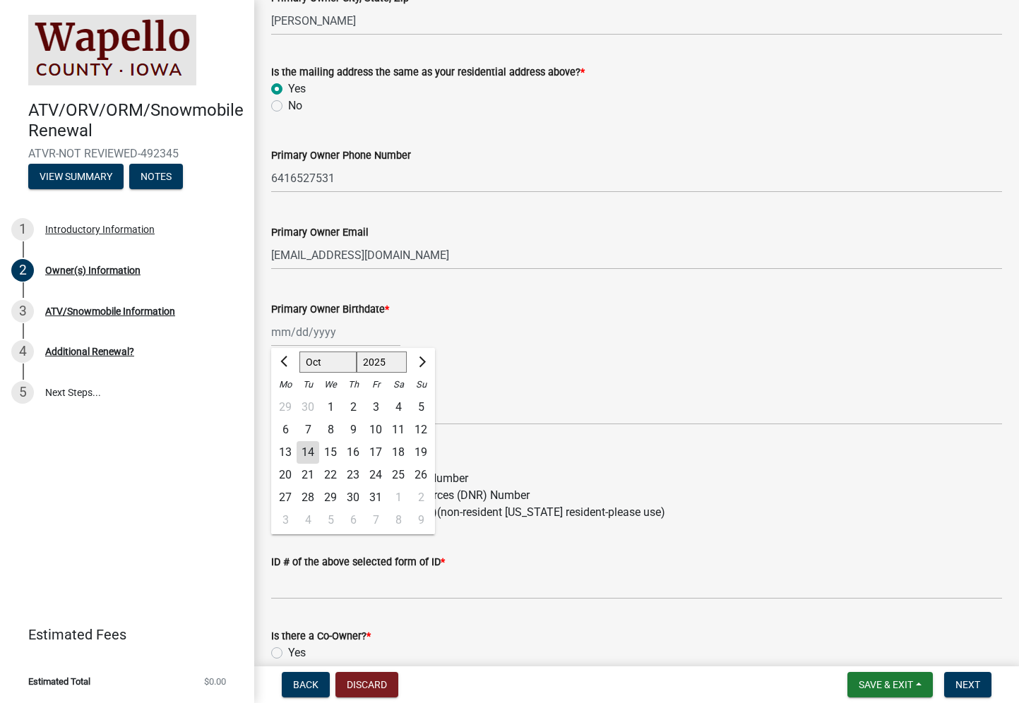
click at [283, 331] on div "[PERSON_NAME] Feb Mar Apr [PERSON_NAME][DATE] Oct Nov [DATE] 1526 1527 1528 152…" at bounding box center [335, 332] width 129 height 29
type input "[DATE]"
click at [558, 348] on wm-data-entity-input "Primary Owner Birthdate * [DEMOGRAPHIC_DATA] Jan Feb Mar Apr May Jun [DATE] Aug…" at bounding box center [636, 320] width 731 height 78
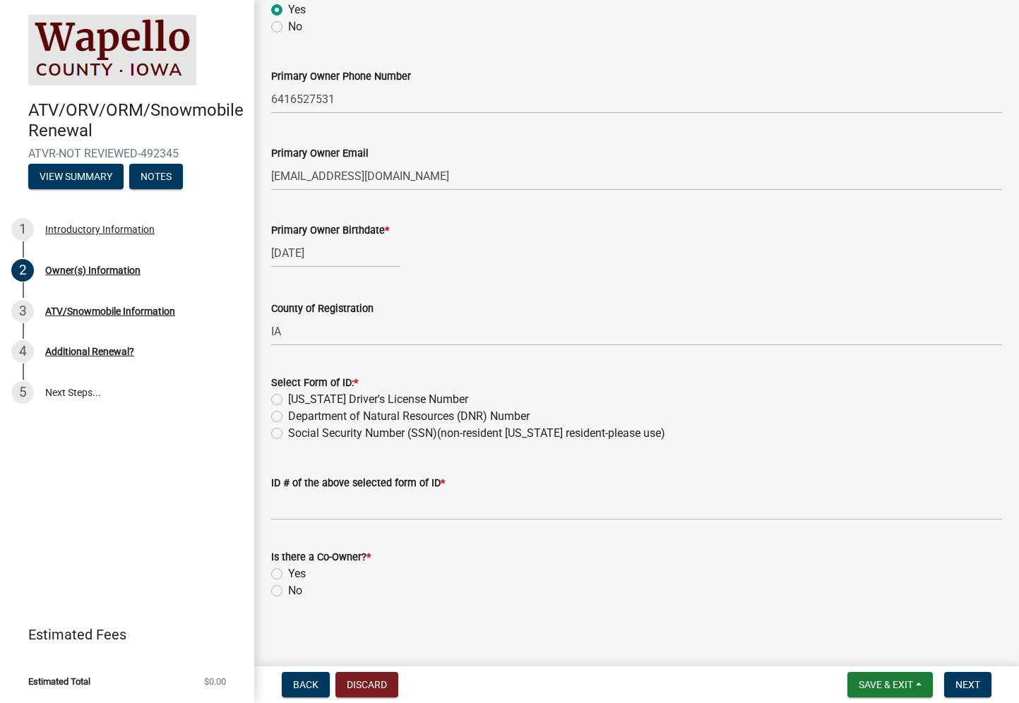
scroll to position [451, 0]
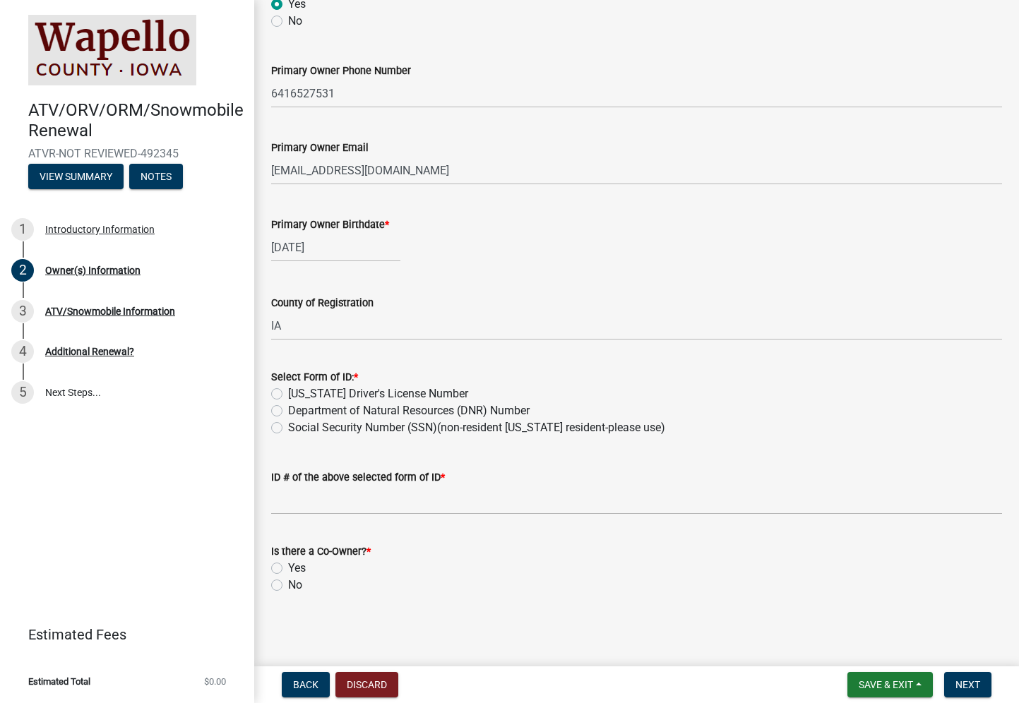
click at [288, 410] on label "Department of Natural Resources (DNR) Number" at bounding box center [408, 410] width 241 height 17
click at [288, 410] on input "Department of Natural Resources (DNR) Number" at bounding box center [292, 406] width 9 height 9
radio input "true"
click at [288, 587] on label "No" at bounding box center [295, 585] width 14 height 17
click at [288, 586] on input "No" at bounding box center [292, 581] width 9 height 9
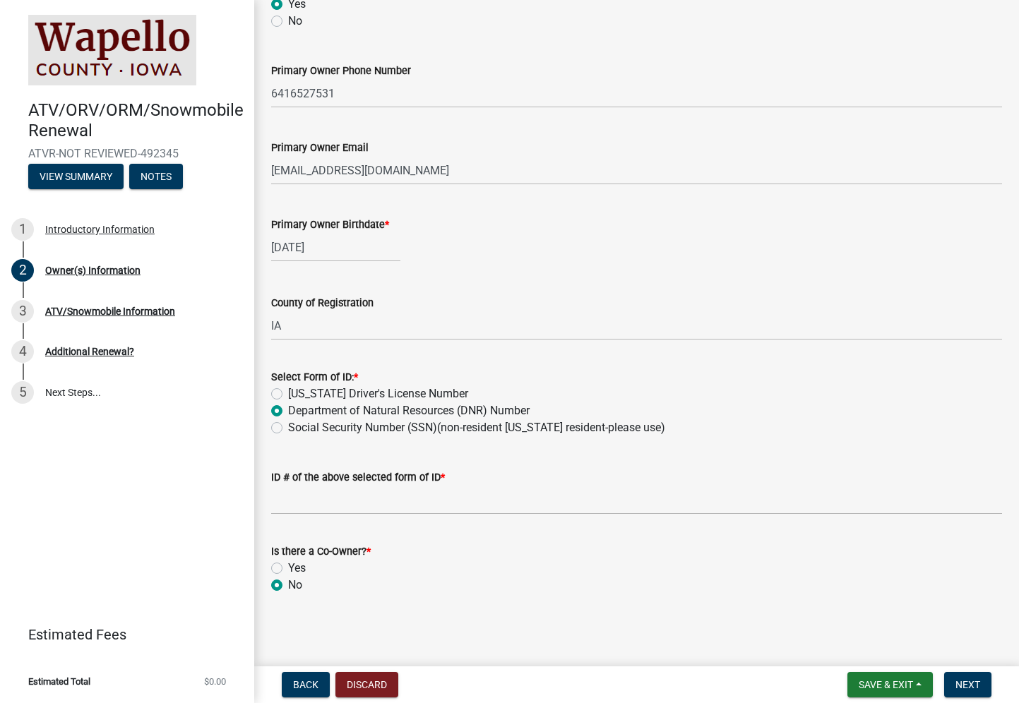
radio input "true"
click at [975, 683] on span "Next" at bounding box center [967, 684] width 25 height 11
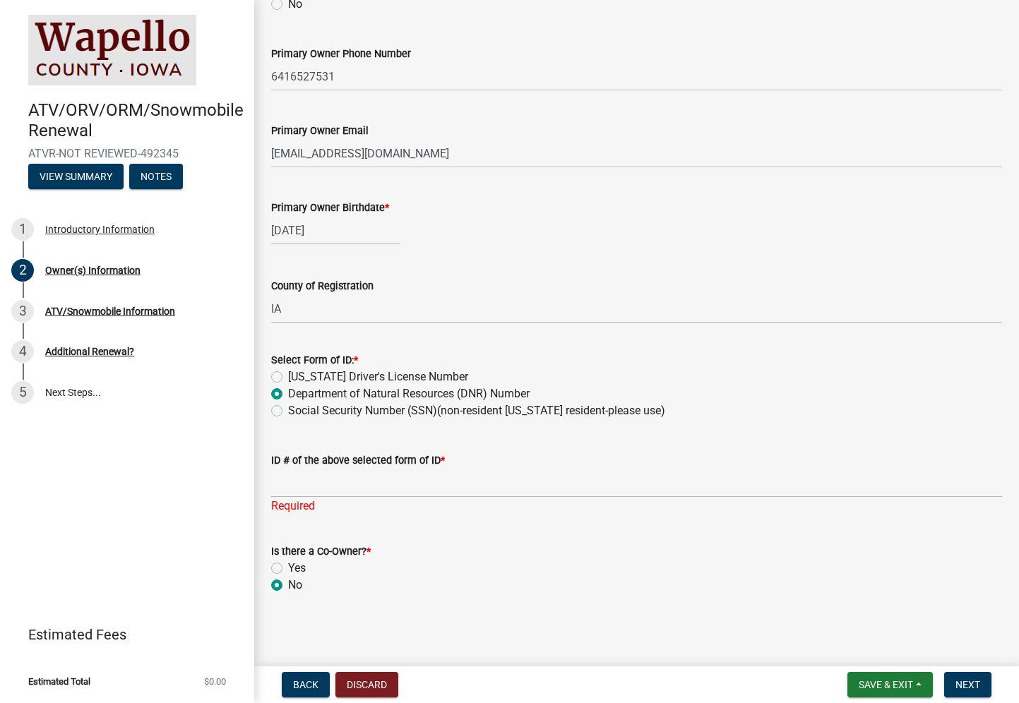
click at [288, 566] on label "Yes" at bounding box center [297, 568] width 18 height 17
click at [288, 566] on input "Yes" at bounding box center [292, 564] width 9 height 9
radio input "true"
click at [288, 585] on label "No" at bounding box center [295, 585] width 14 height 17
click at [288, 585] on input "No" at bounding box center [292, 581] width 9 height 9
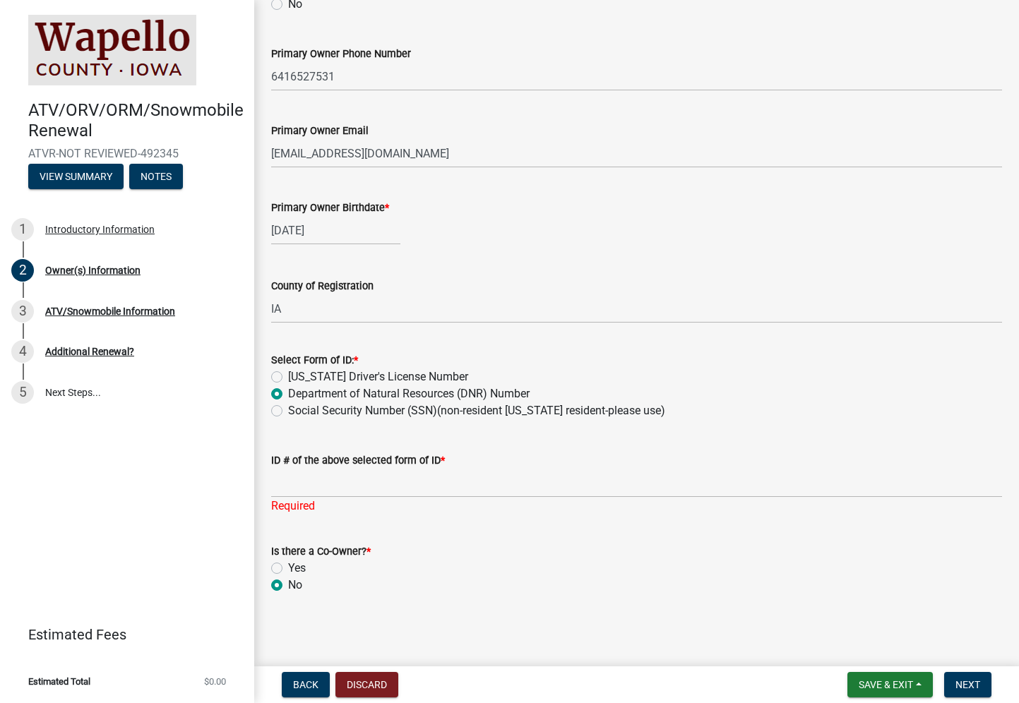
radio input "true"
click at [966, 684] on span "Next" at bounding box center [967, 684] width 25 height 11
click at [288, 568] on label "Yes" at bounding box center [297, 568] width 18 height 17
click at [288, 568] on input "Yes" at bounding box center [292, 564] width 9 height 9
radio input "true"
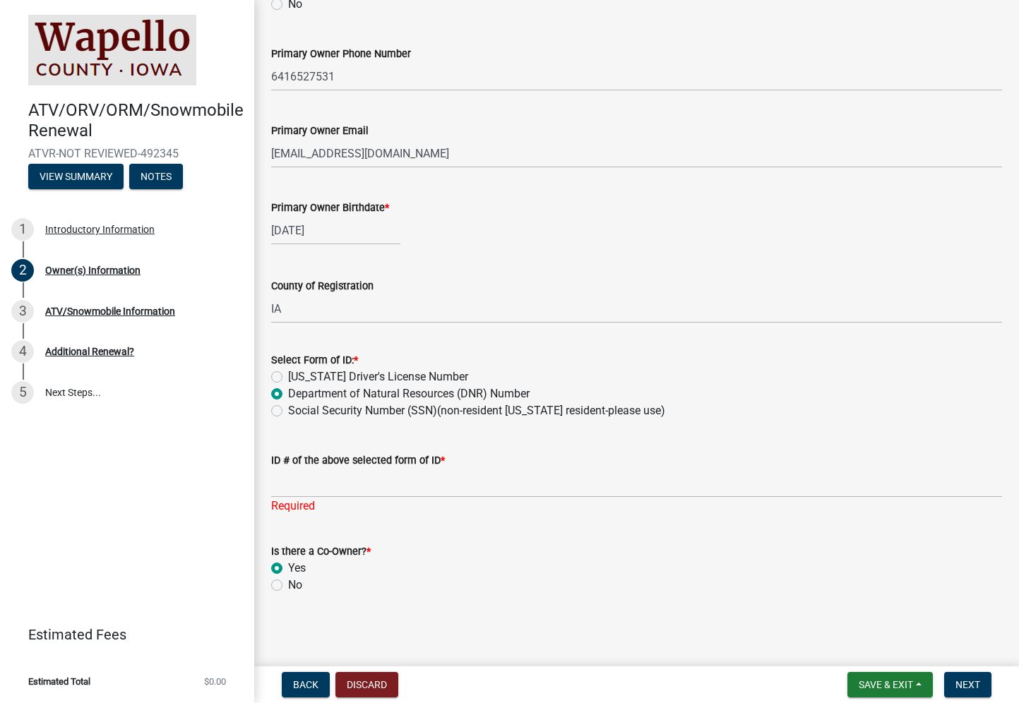
click at [288, 585] on label "No" at bounding box center [295, 585] width 14 height 17
click at [288, 585] on input "No" at bounding box center [292, 581] width 9 height 9
radio input "true"
click at [967, 686] on span "Next" at bounding box center [967, 684] width 25 height 11
click at [960, 688] on span "Next" at bounding box center [967, 684] width 25 height 11
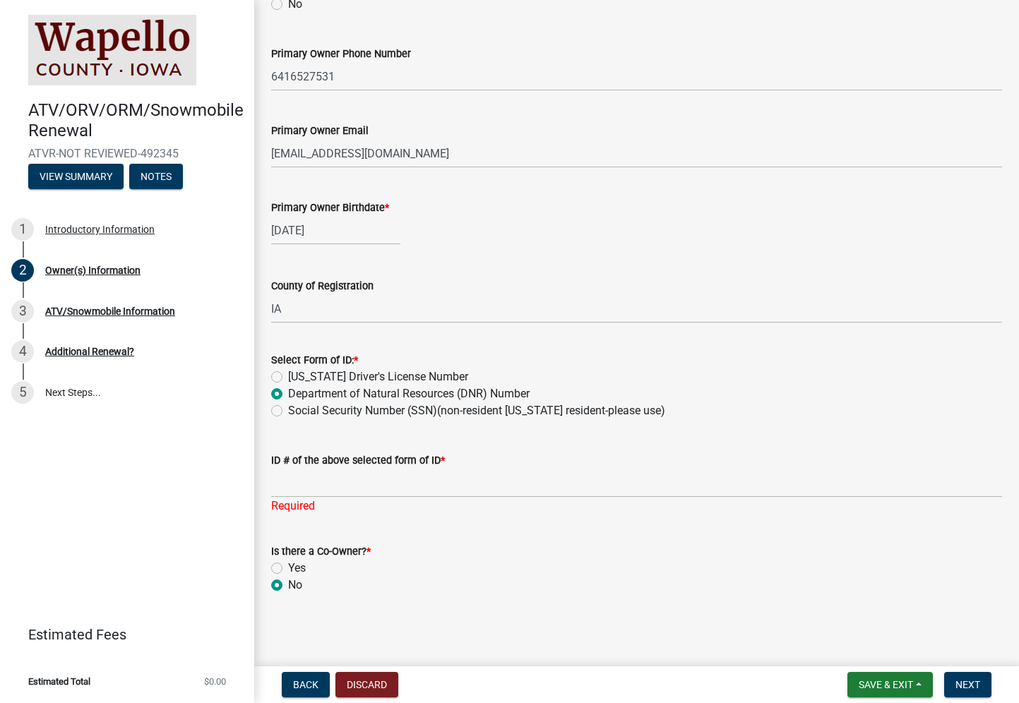
click at [288, 566] on label "Yes" at bounding box center [297, 568] width 18 height 17
click at [288, 566] on input "Yes" at bounding box center [292, 564] width 9 height 9
radio input "true"
click at [967, 683] on span "Next" at bounding box center [967, 684] width 25 height 11
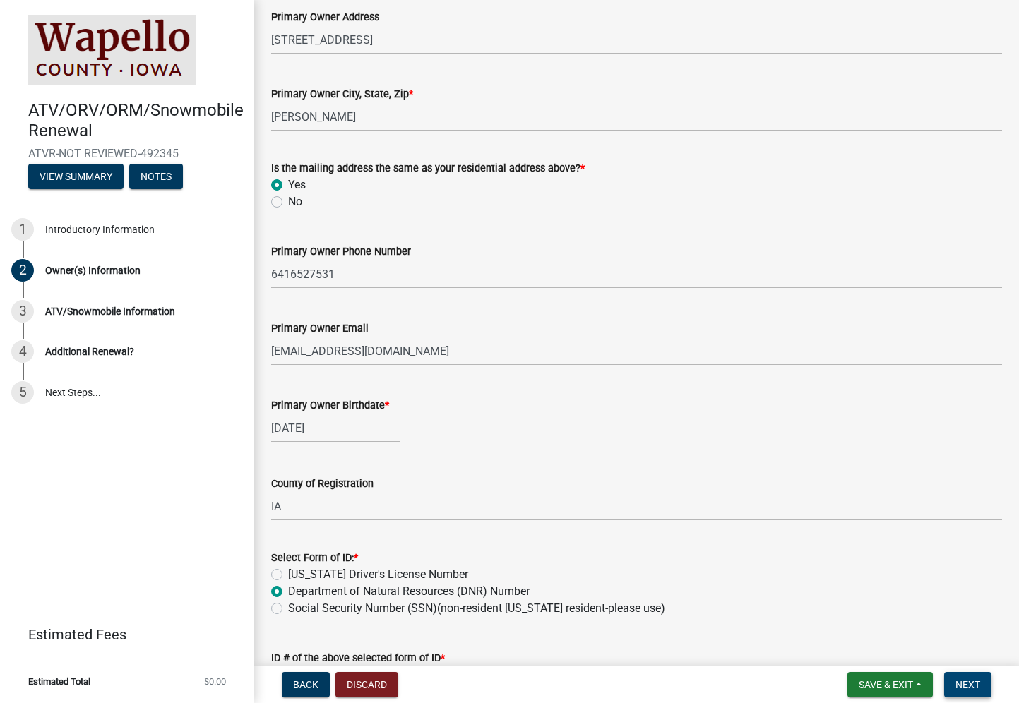
scroll to position [244, 0]
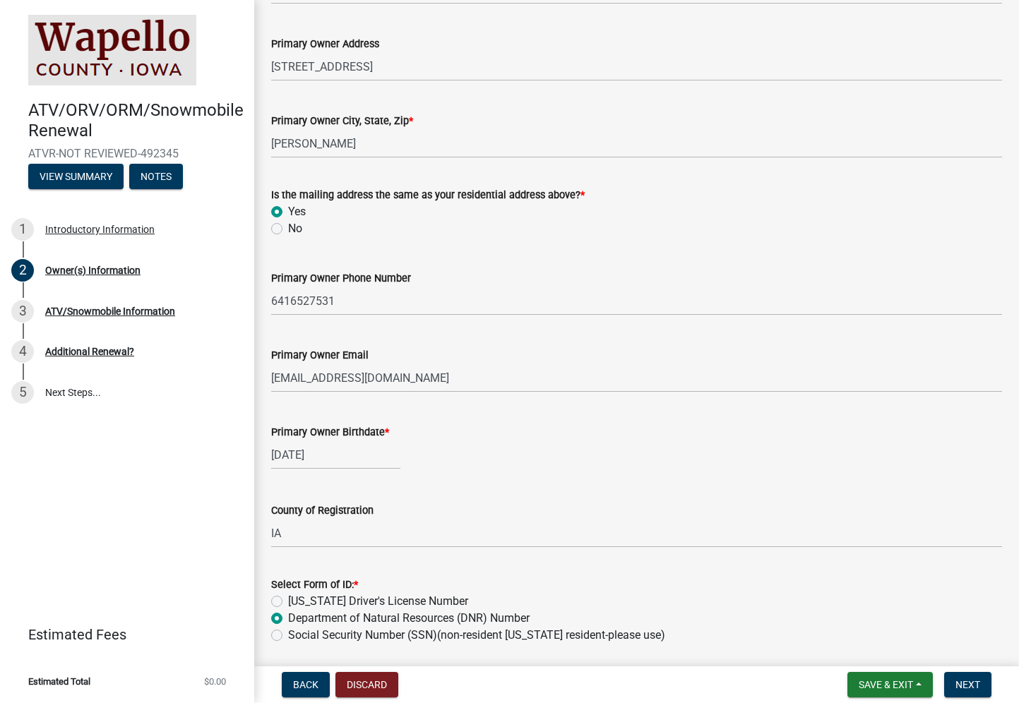
select select "3"
select select "1967"
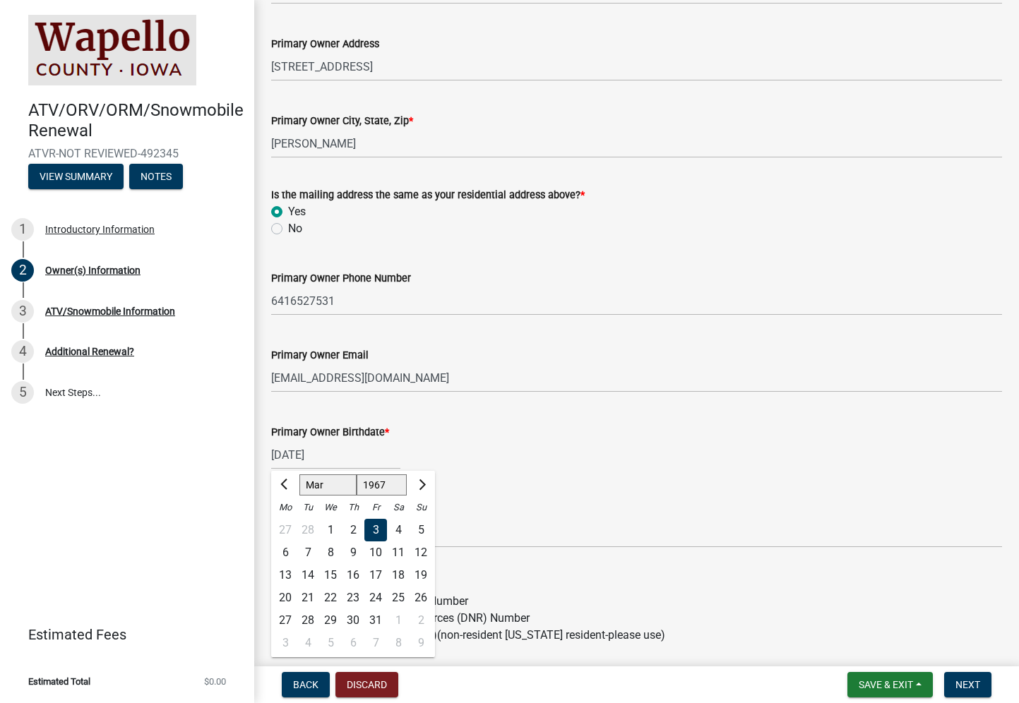
drag, startPoint x: 357, startPoint y: 455, endPoint x: 293, endPoint y: 454, distance: 63.5
click at [293, 454] on input "[DATE]" at bounding box center [335, 455] width 129 height 29
drag, startPoint x: 337, startPoint y: 453, endPoint x: 270, endPoint y: 453, distance: 67.1
click at [270, 453] on div "Primary Owner Birthdate * [DEMOGRAPHIC_DATA] [PERSON_NAME] Apr May Jun [DATE] A…" at bounding box center [637, 437] width 752 height 66
click at [422, 479] on button "Next month" at bounding box center [420, 485] width 17 height 23
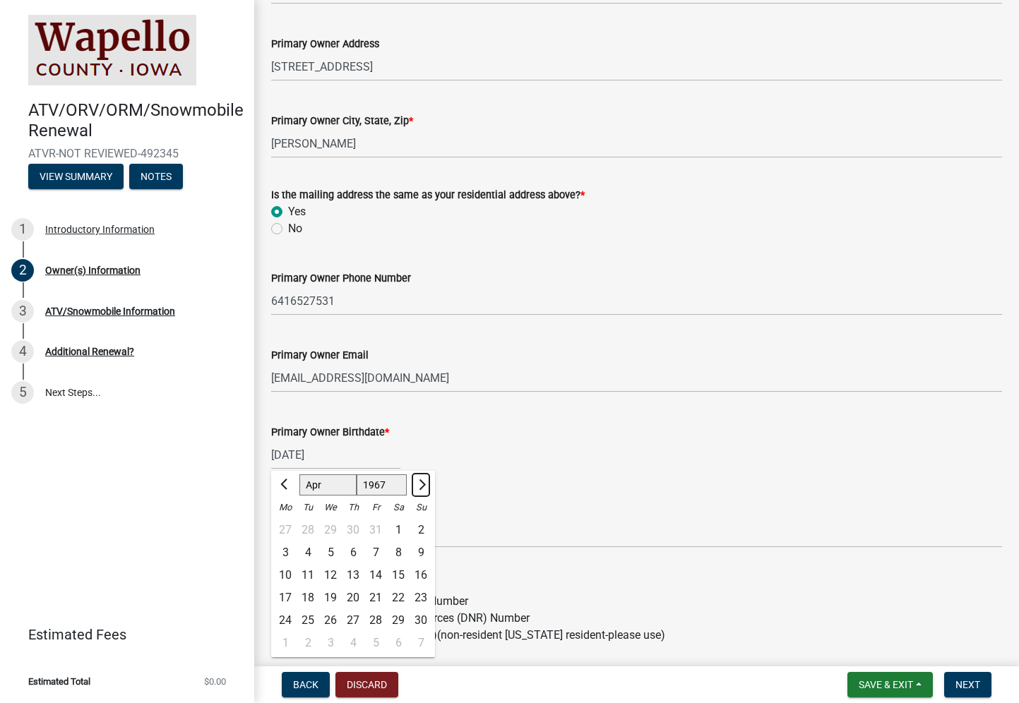
click at [422, 479] on button "Next month" at bounding box center [420, 485] width 17 height 23
select select "5"
click at [391, 485] on select "1467 1468 1469 1470 1471 1472 1473 1474 1475 1476 1477 1478 1479 1480 1481 1482…" at bounding box center [382, 484] width 51 height 21
select select "1957"
click at [357, 474] on select "1467 1468 1469 1470 1471 1472 1473 1474 1475 1476 1477 1478 1479 1480 1481 1482…" at bounding box center [382, 484] width 51 height 21
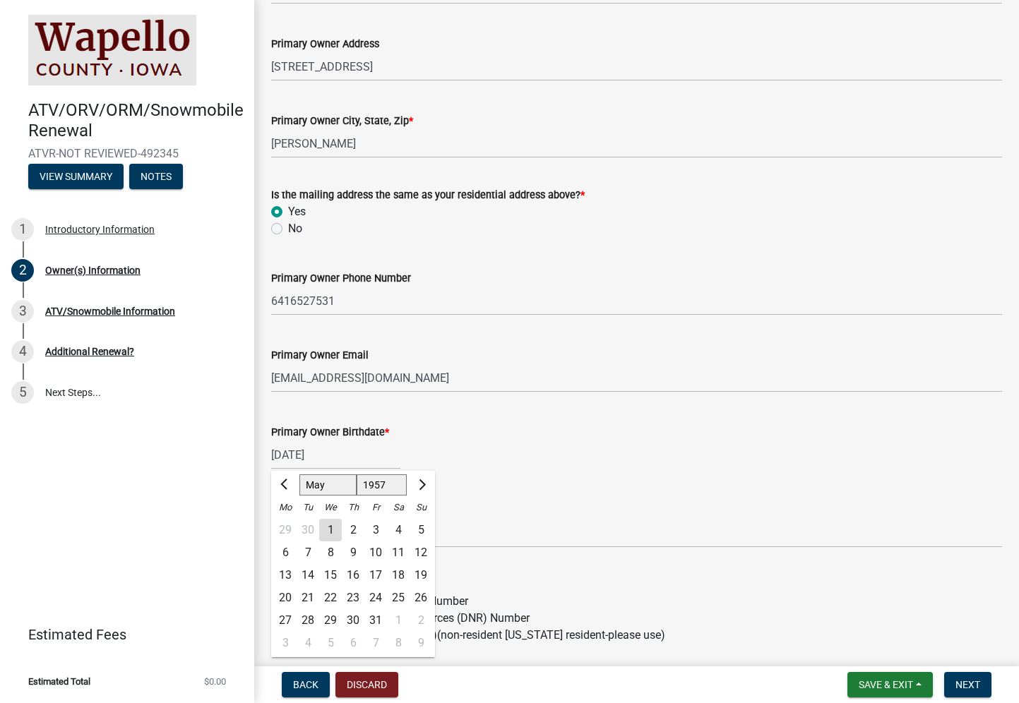
click at [308, 548] on div "7" at bounding box center [308, 553] width 23 height 23
type input "[DATE]"
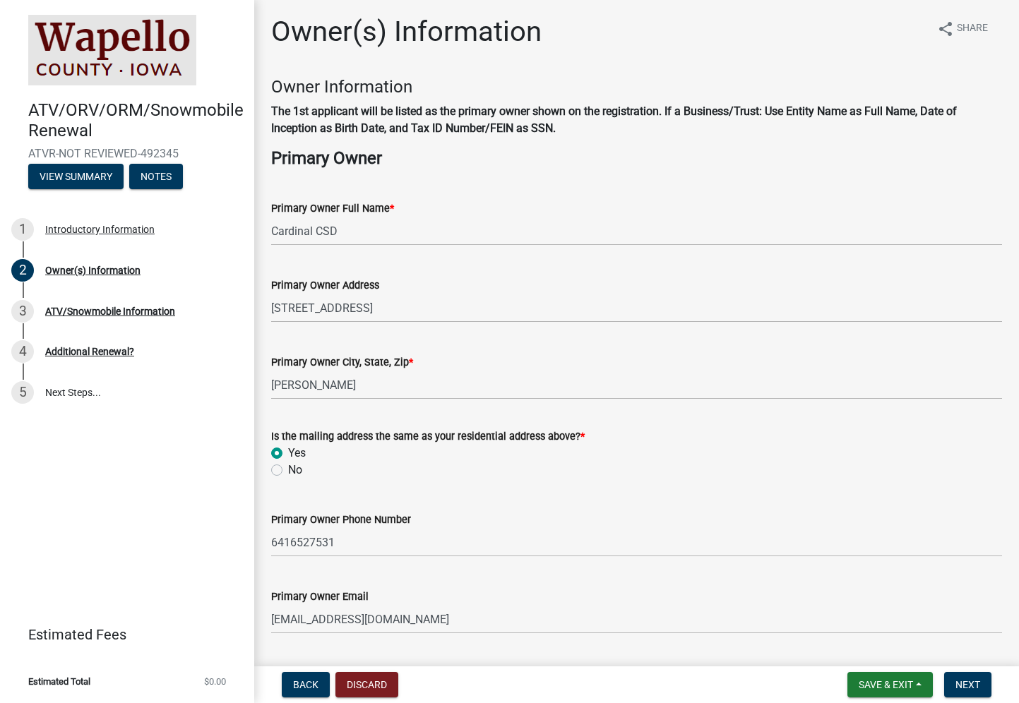
scroll to position [0, 0]
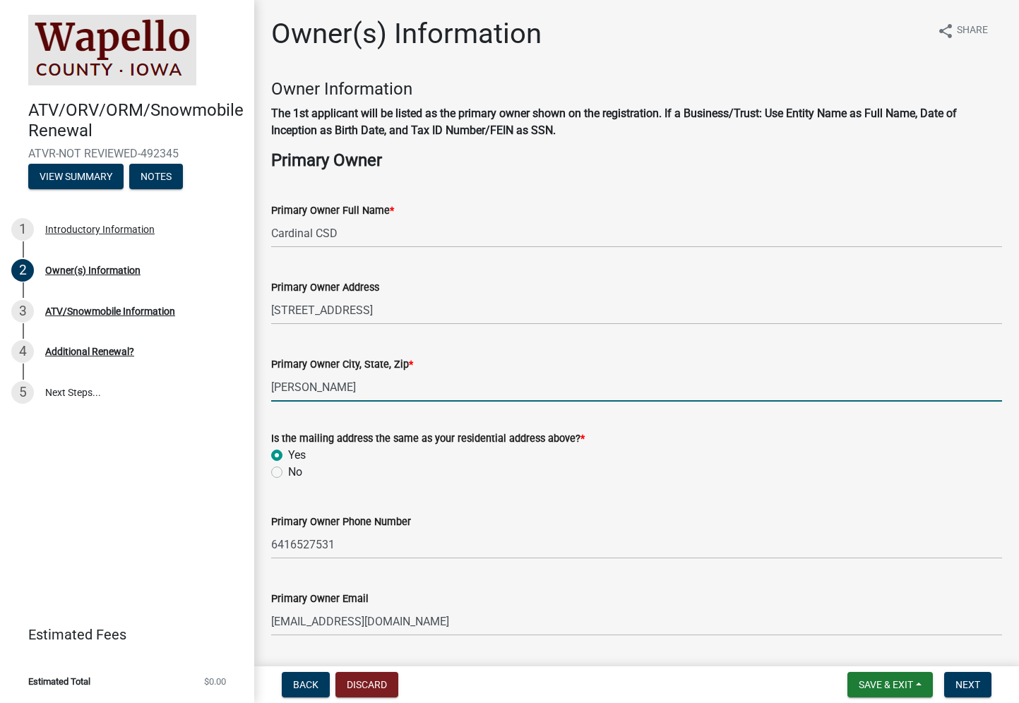
click at [318, 394] on input "[PERSON_NAME]" at bounding box center [636, 387] width 731 height 29
type input "[PERSON_NAME], IA 52554"
click at [590, 542] on input "6416527531" at bounding box center [636, 544] width 731 height 29
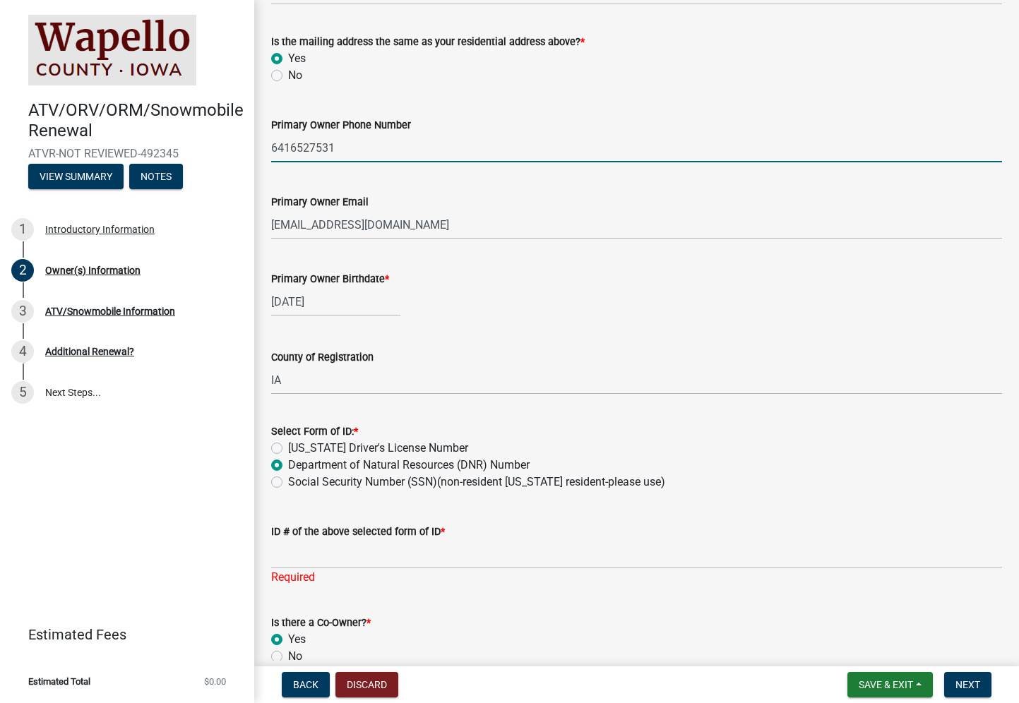
scroll to position [468, 0]
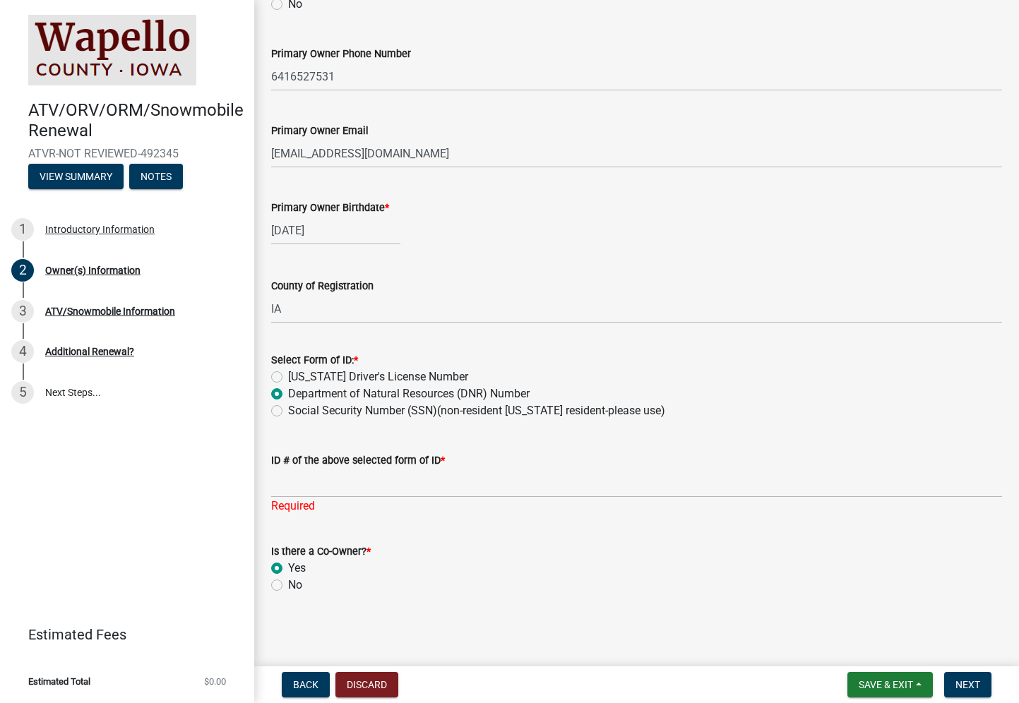
click at [288, 583] on label "No" at bounding box center [295, 585] width 14 height 17
click at [288, 583] on input "No" at bounding box center [292, 581] width 9 height 9
radio input "true"
click at [974, 682] on span "Next" at bounding box center [967, 684] width 25 height 11
click at [456, 450] on div "ID # of the above selected form of ID * Required" at bounding box center [636, 473] width 731 height 83
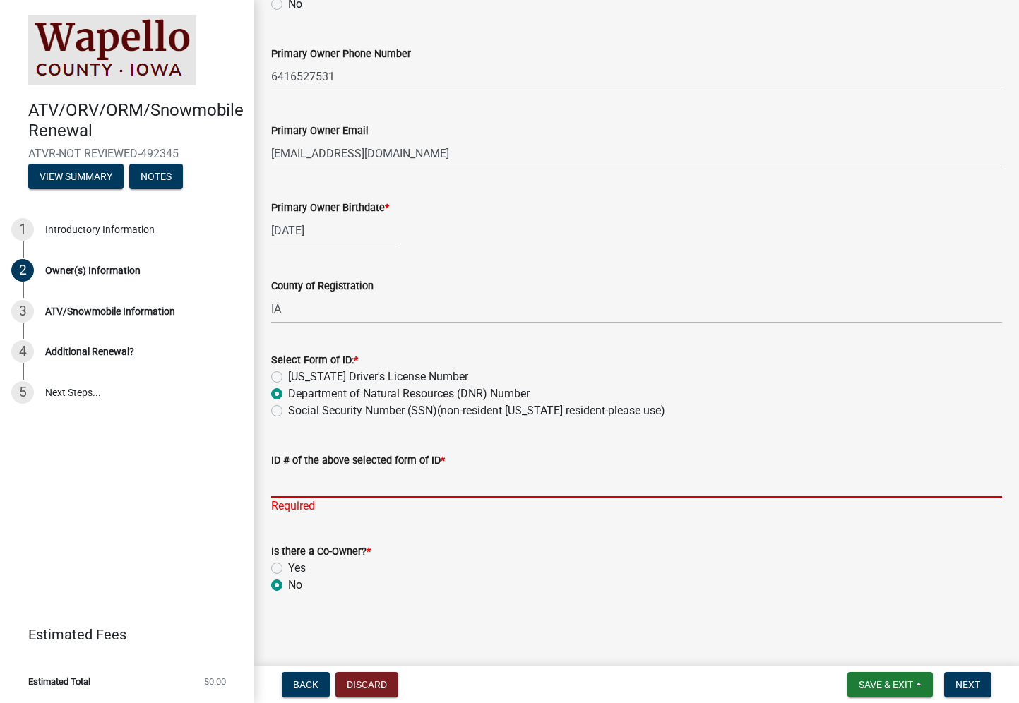
drag, startPoint x: 335, startPoint y: 480, endPoint x: 319, endPoint y: 486, distance: 17.2
click at [335, 480] on input "ID # of the above selected form of ID *" at bounding box center [636, 483] width 731 height 29
type input "1000599858"
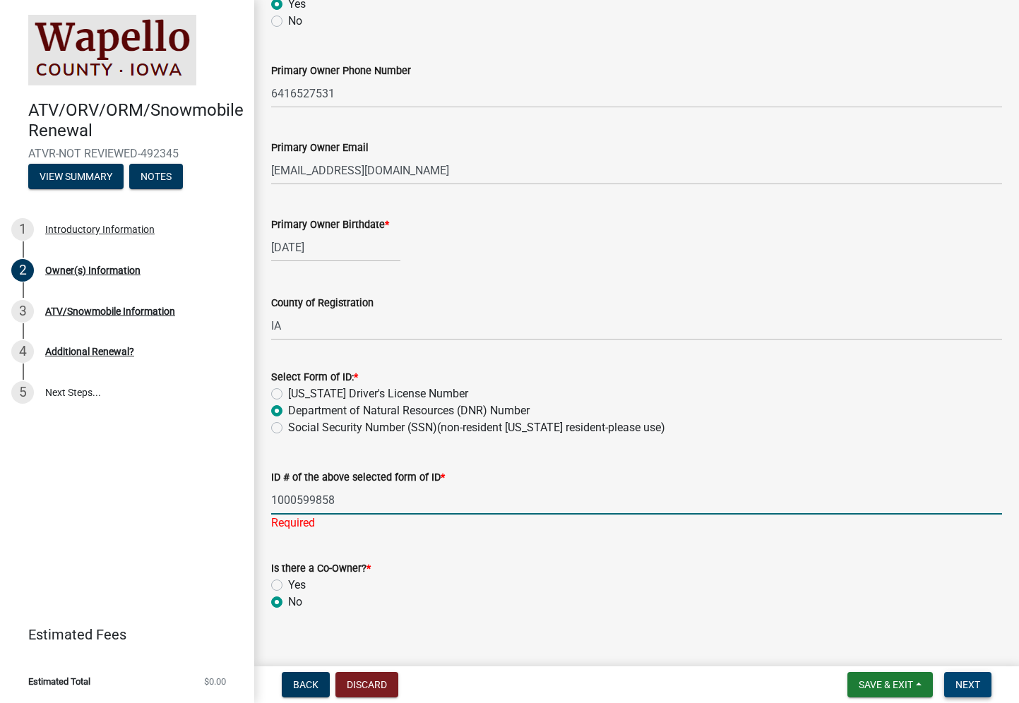
click at [976, 683] on span "Next" at bounding box center [967, 684] width 25 height 11
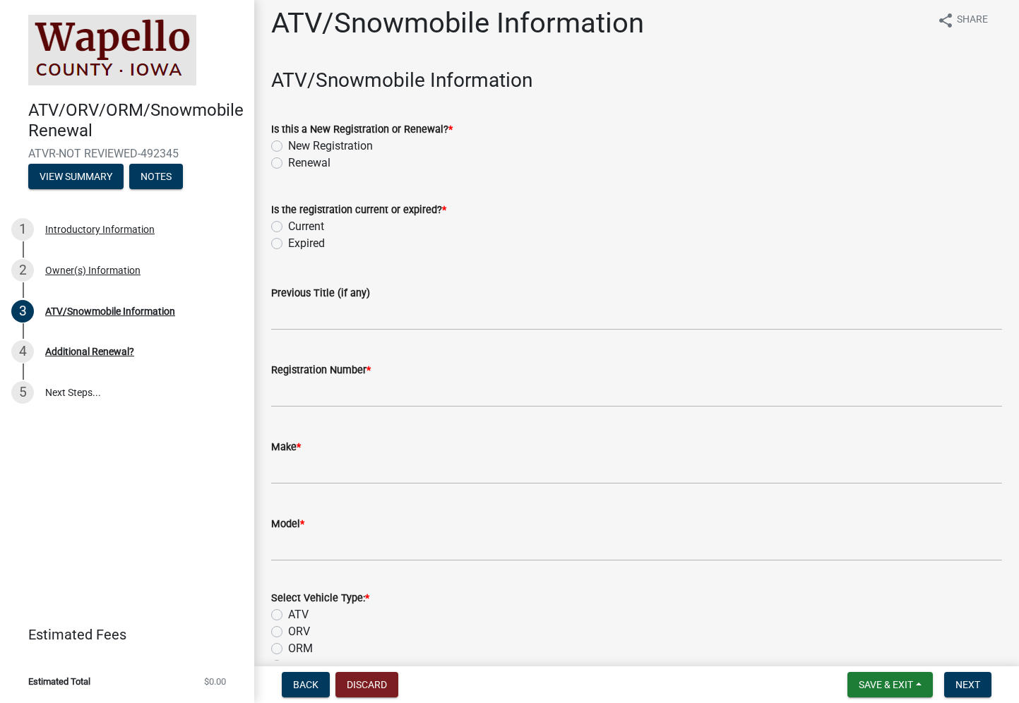
scroll to position [0, 0]
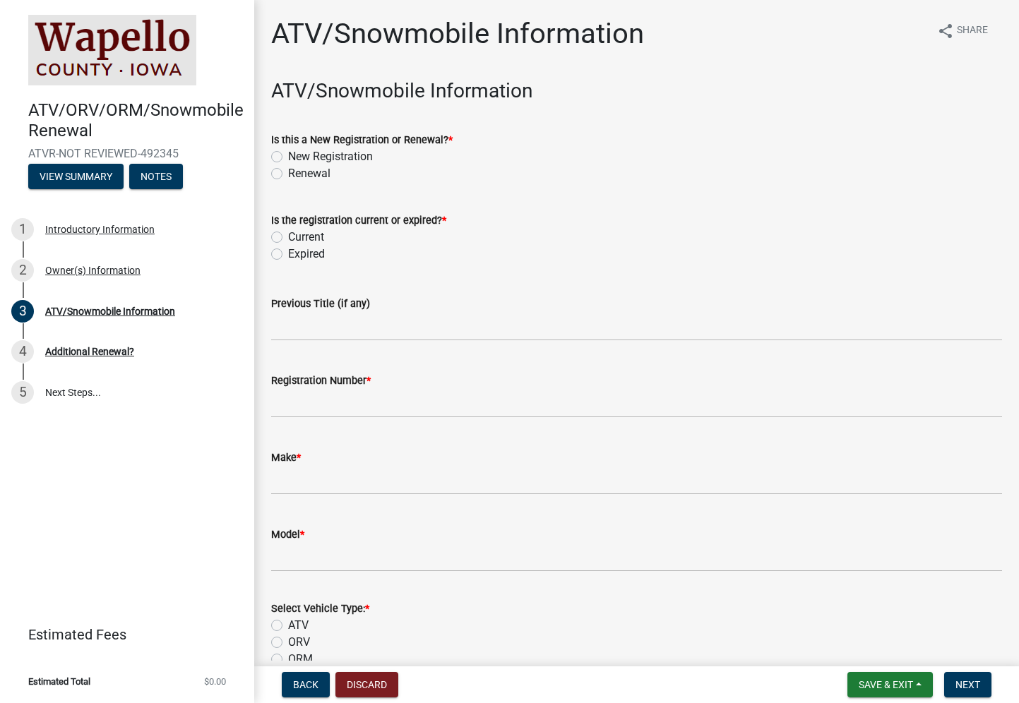
click at [288, 173] on label "Renewal" at bounding box center [309, 173] width 42 height 17
click at [288, 173] on input "Renewal" at bounding box center [292, 169] width 9 height 9
radio input "true"
click at [288, 237] on label "Current" at bounding box center [306, 237] width 36 height 17
click at [288, 237] on input "Current" at bounding box center [292, 233] width 9 height 9
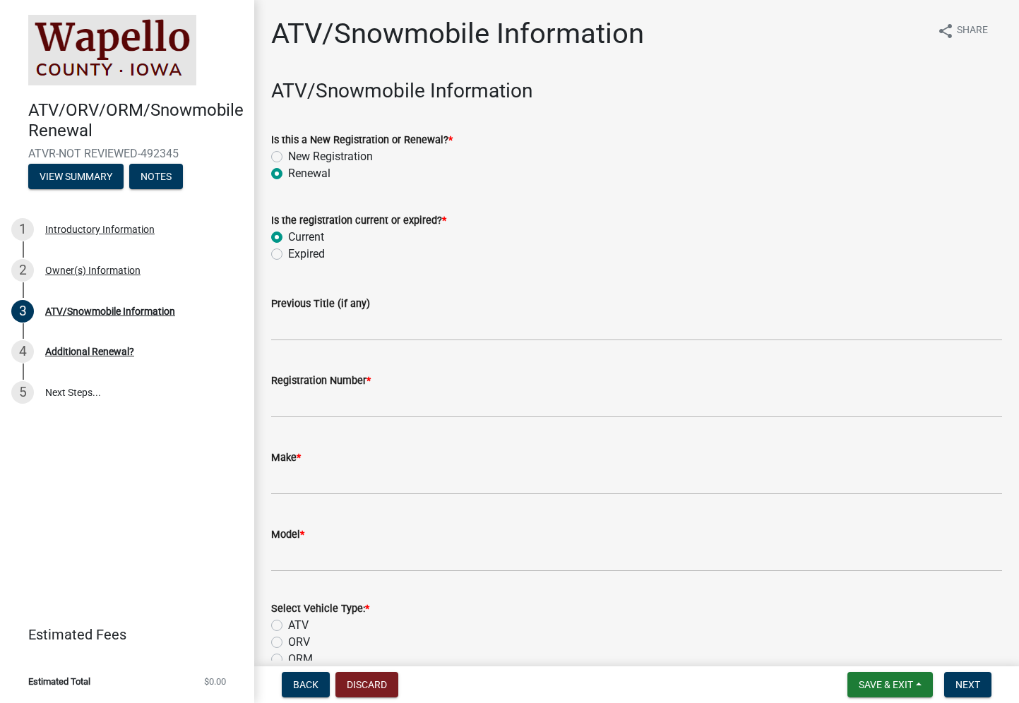
radio input "true"
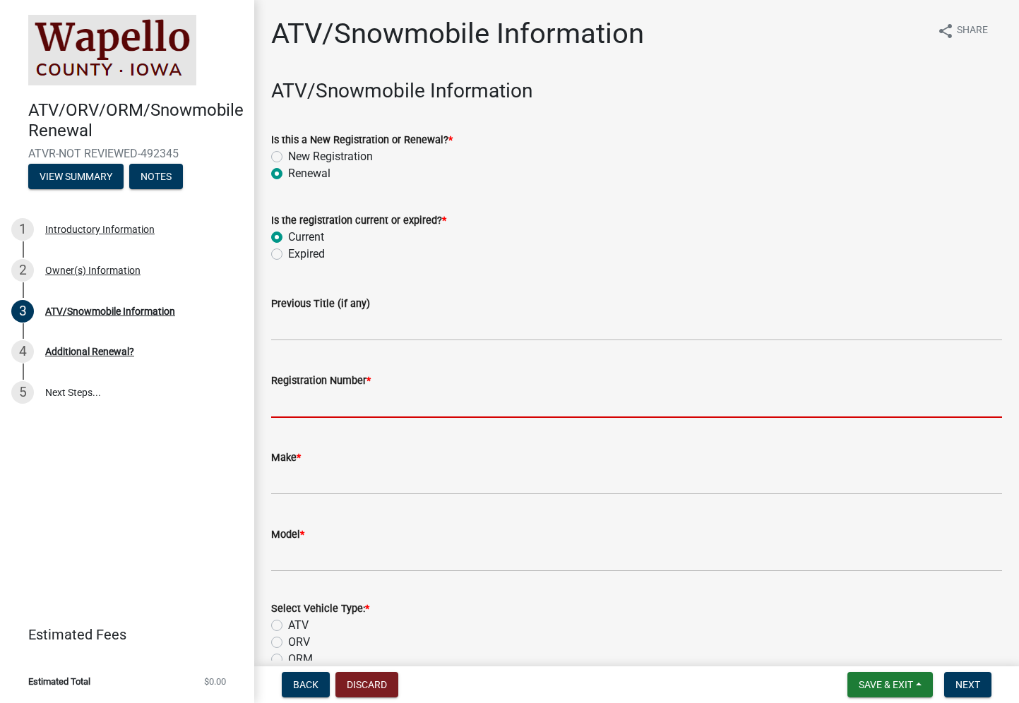
click at [335, 402] on input "Registration Number *" at bounding box center [636, 403] width 731 height 29
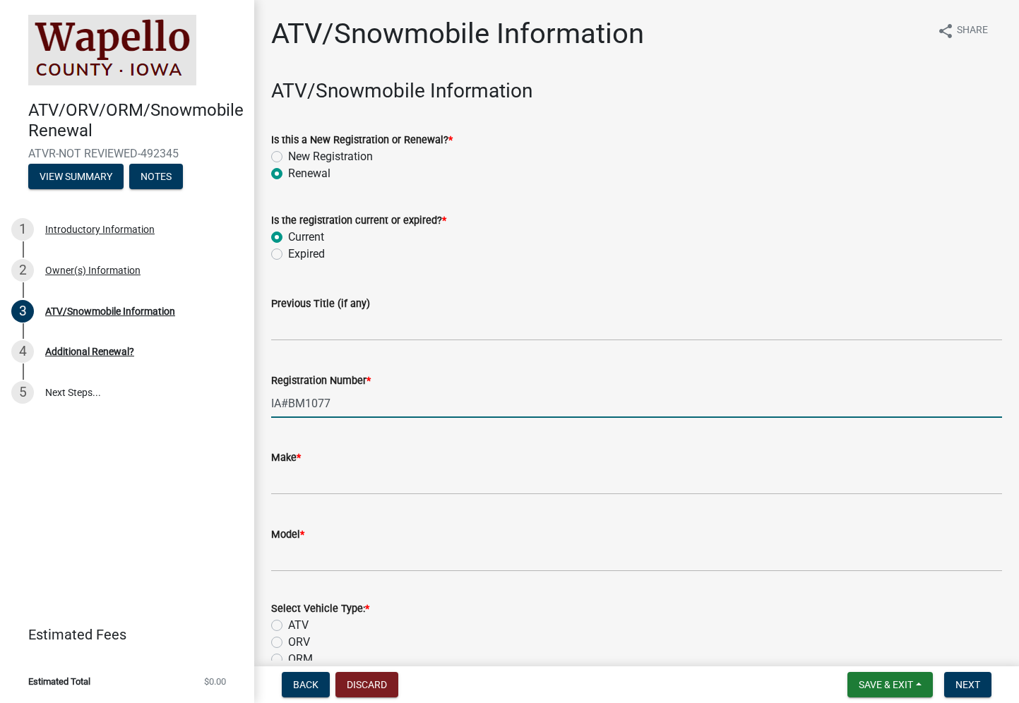
type input "IA#BM1077"
click at [311, 477] on input "Make *" at bounding box center [636, 480] width 731 height 29
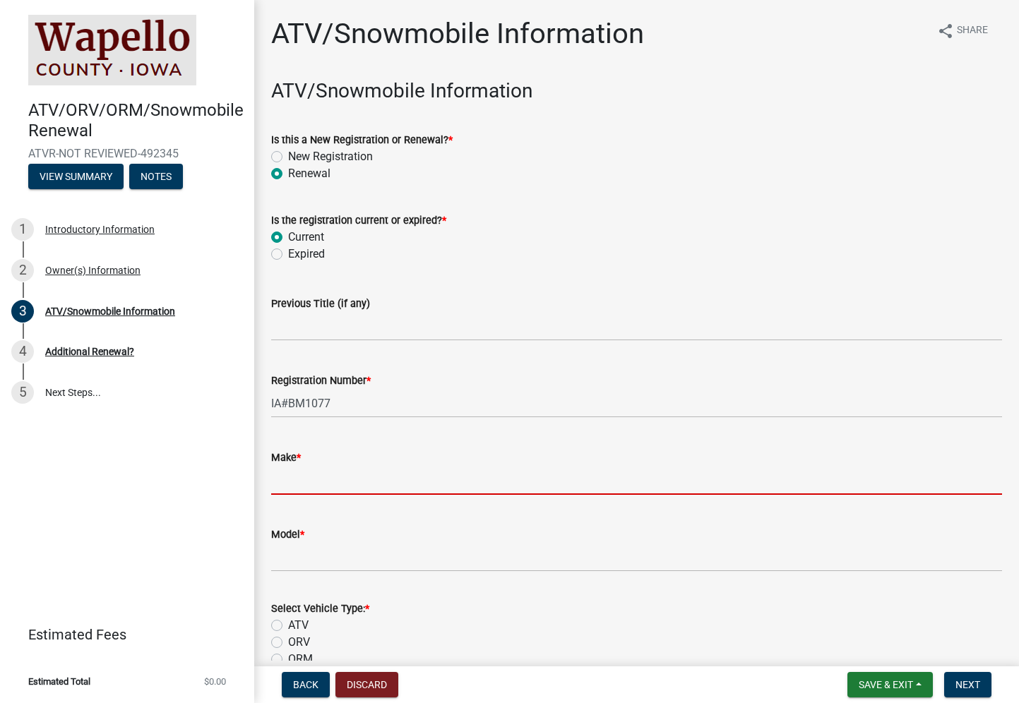
scroll to position [1, 0]
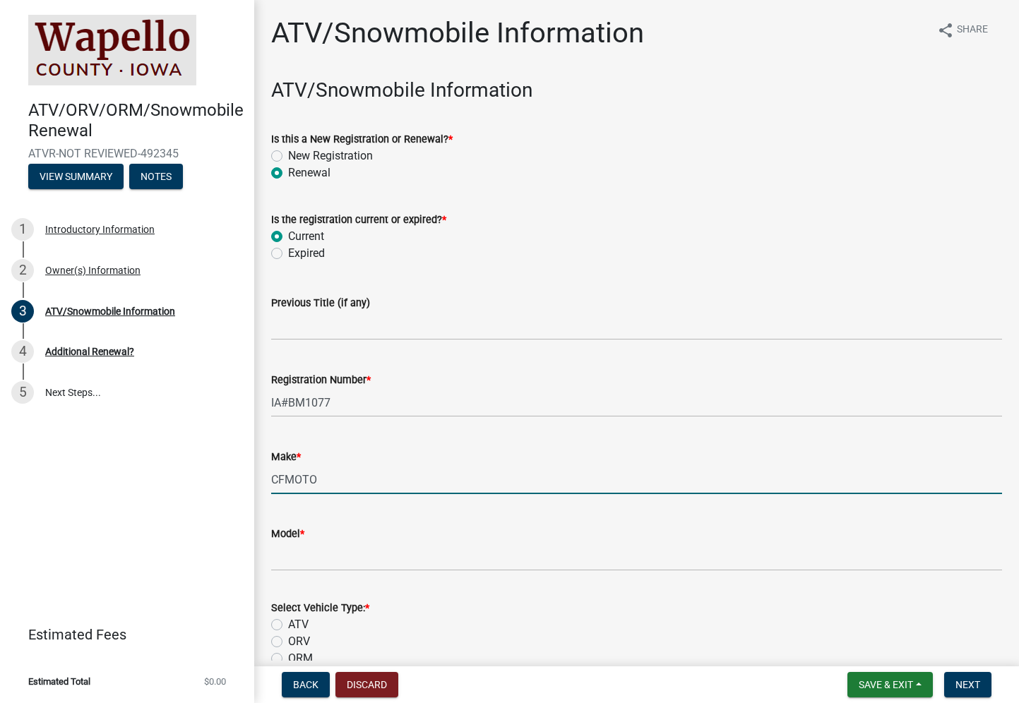
type input "CFMOTO"
click at [303, 560] on input "Model *" at bounding box center [636, 556] width 731 height 29
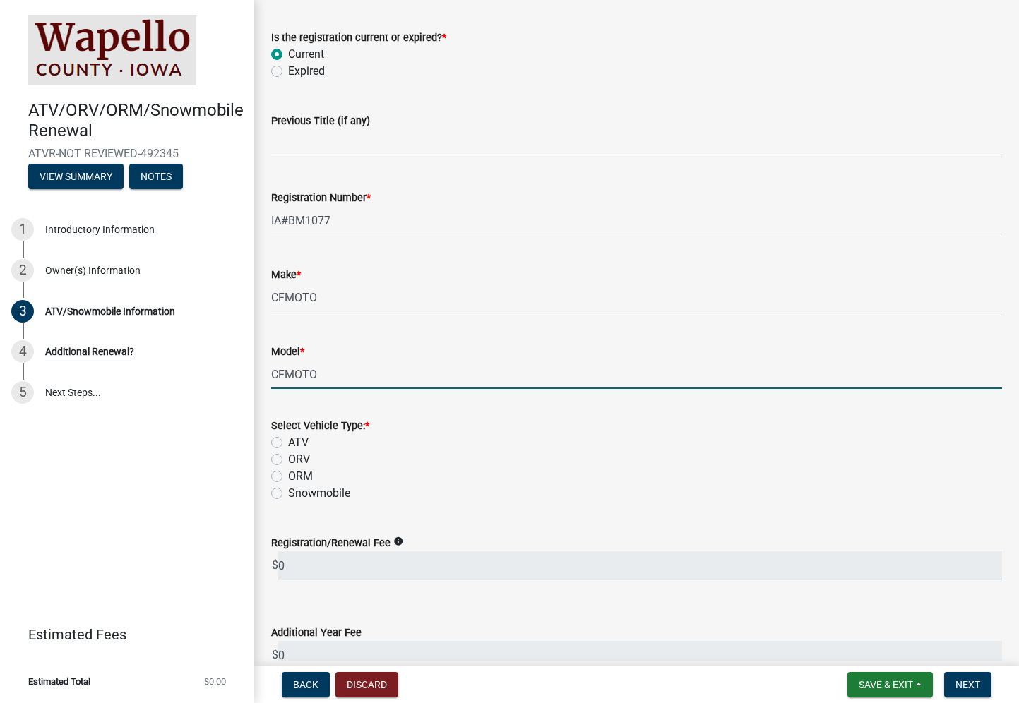
scroll to position [185, 0]
type input "CFMOTO"
click at [288, 457] on label "ORV" at bounding box center [299, 457] width 22 height 17
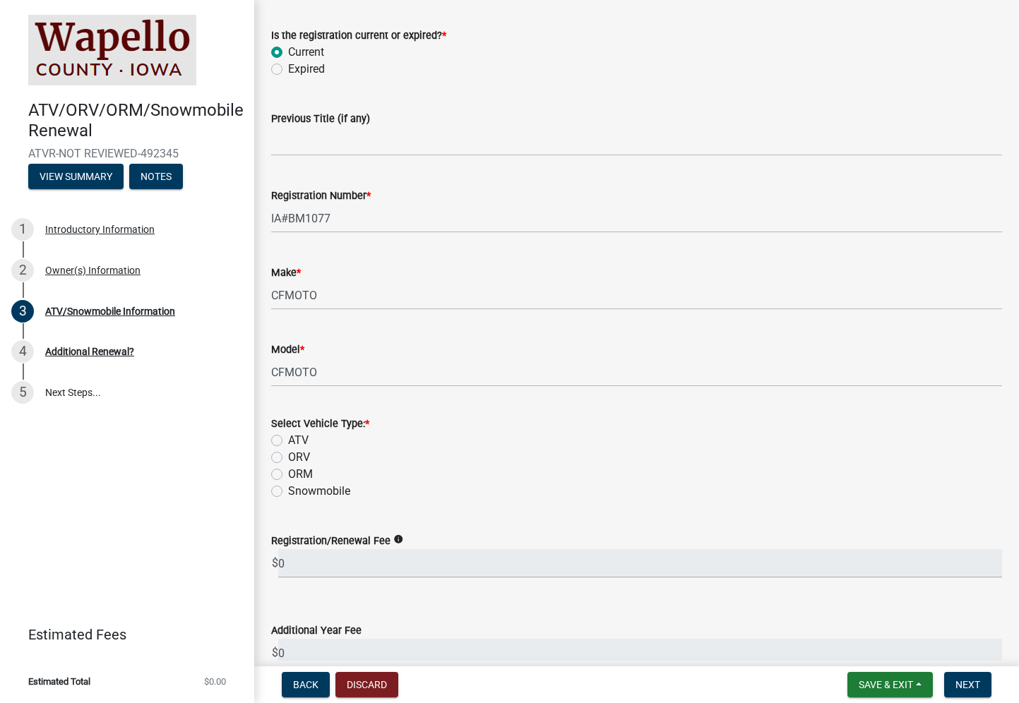
click at [288, 457] on input "ORV" at bounding box center [292, 453] width 9 height 9
radio input "true"
click at [288, 474] on label "ORM" at bounding box center [300, 474] width 25 height 17
click at [288, 474] on input "ORM" at bounding box center [292, 470] width 9 height 9
radio input "true"
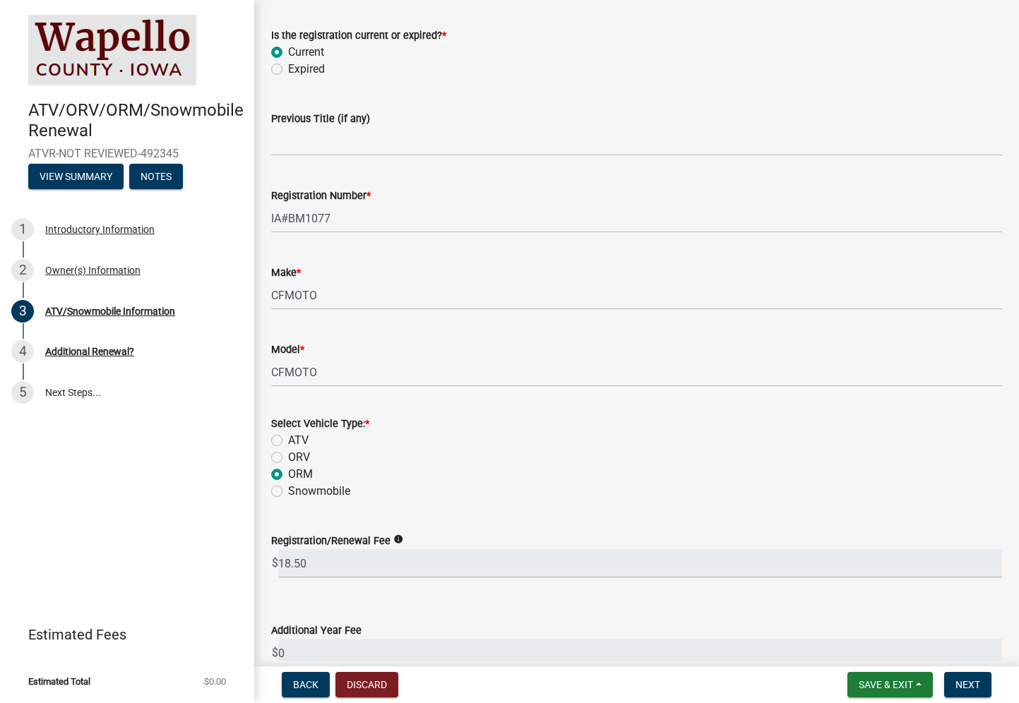
scroll to position [183, 0]
click at [288, 439] on label "ATV" at bounding box center [298, 442] width 20 height 17
click at [288, 439] on input "ATV" at bounding box center [292, 438] width 9 height 9
radio input "true"
click at [288, 492] on label "Snowmobile" at bounding box center [319, 493] width 62 height 17
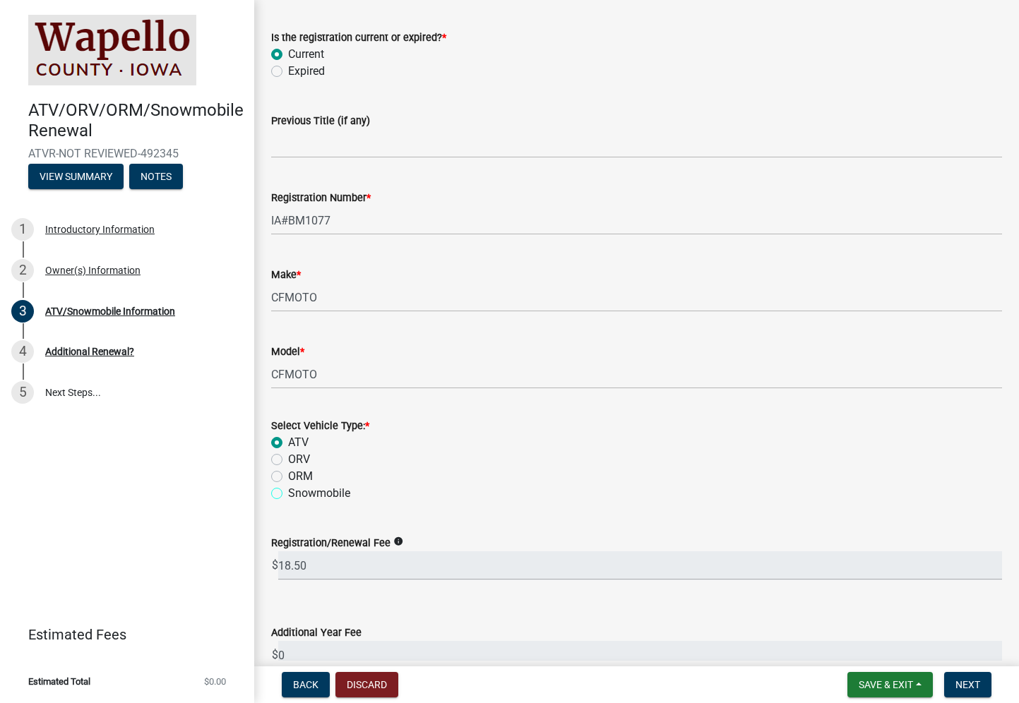
click at [288, 492] on input "Snowmobile" at bounding box center [292, 489] width 9 height 9
radio input "true"
click at [288, 440] on label "ATV" at bounding box center [298, 442] width 20 height 17
click at [288, 440] on input "ATV" at bounding box center [292, 438] width 9 height 9
radio input "true"
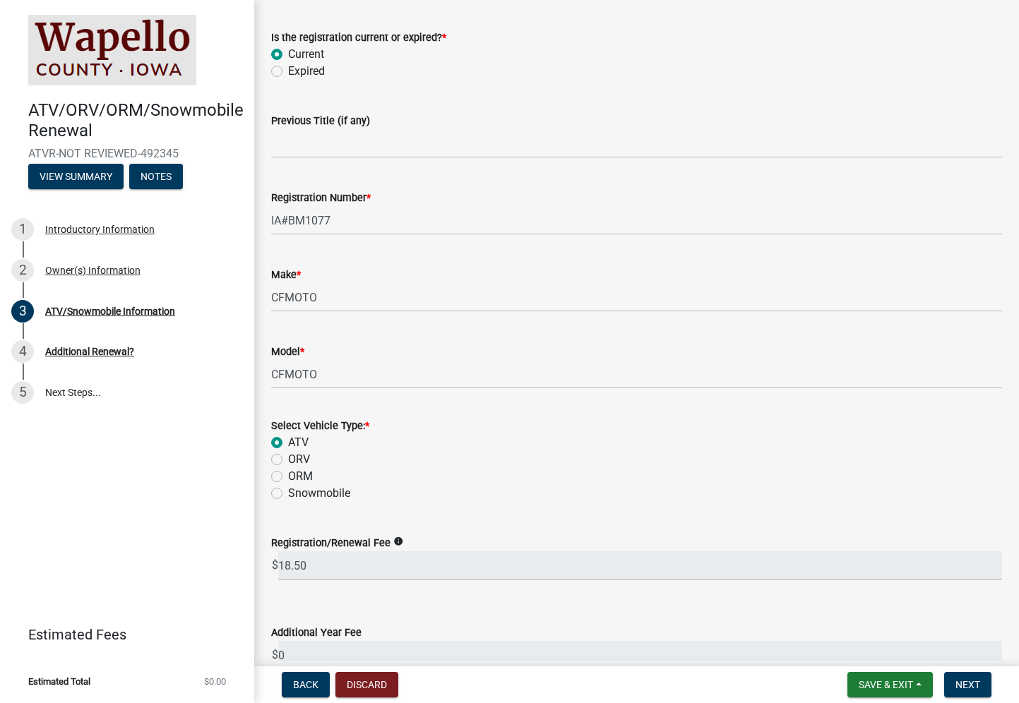
click at [288, 460] on label "ORV" at bounding box center [299, 459] width 22 height 17
click at [288, 460] on input "ORV" at bounding box center [292, 455] width 9 height 9
radio input "true"
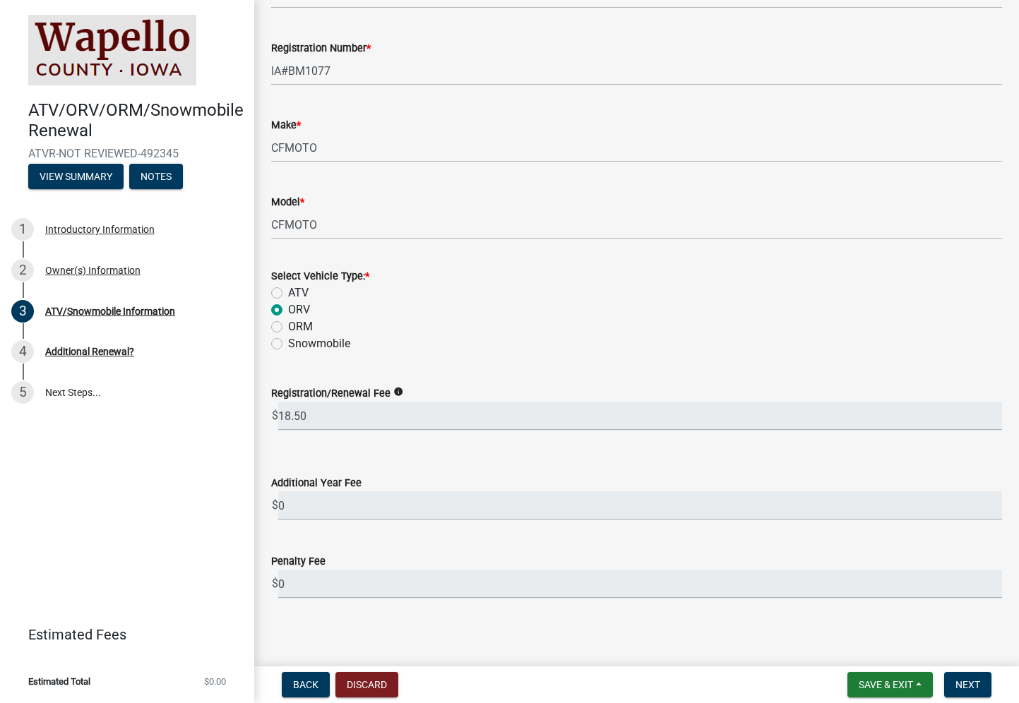
scroll to position [337, 0]
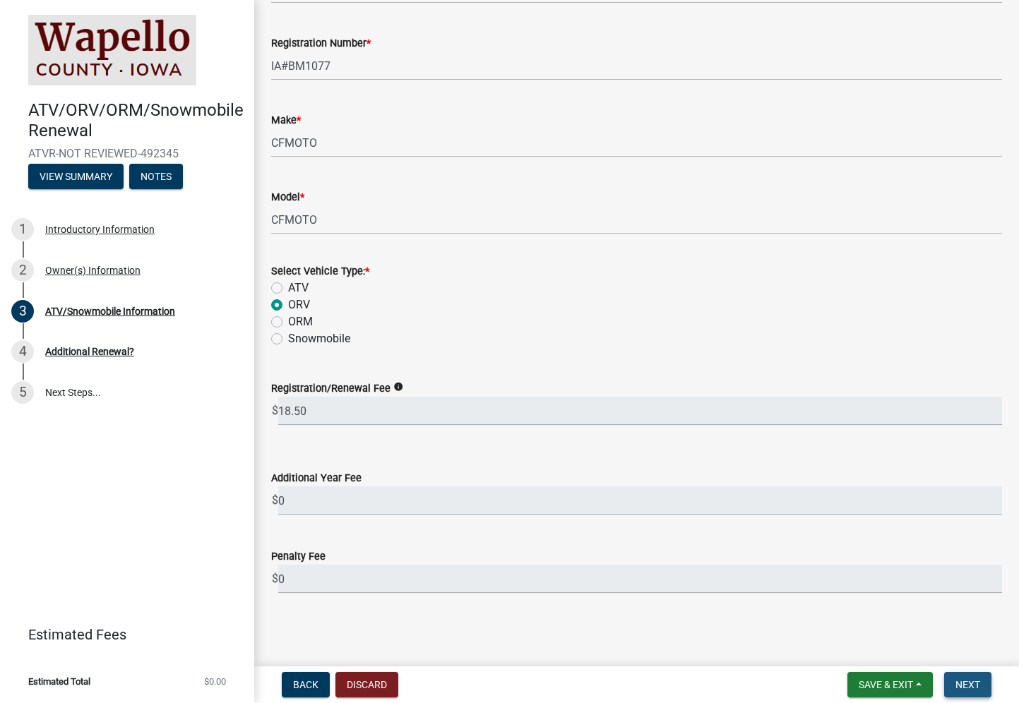
click at [972, 686] on span "Next" at bounding box center [967, 684] width 25 height 11
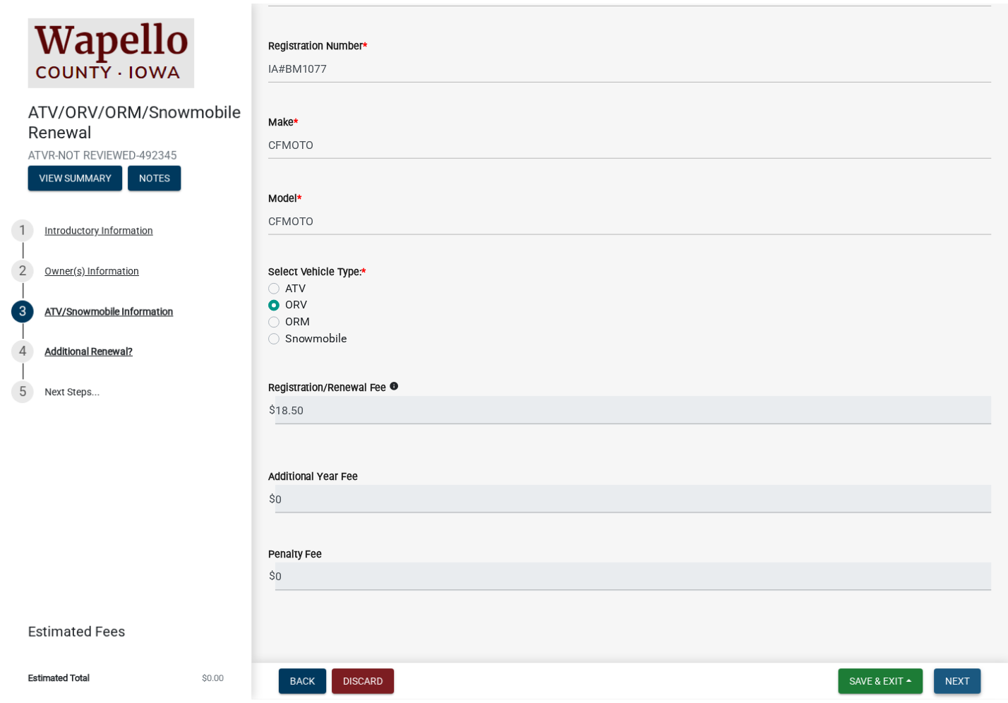
scroll to position [0, 0]
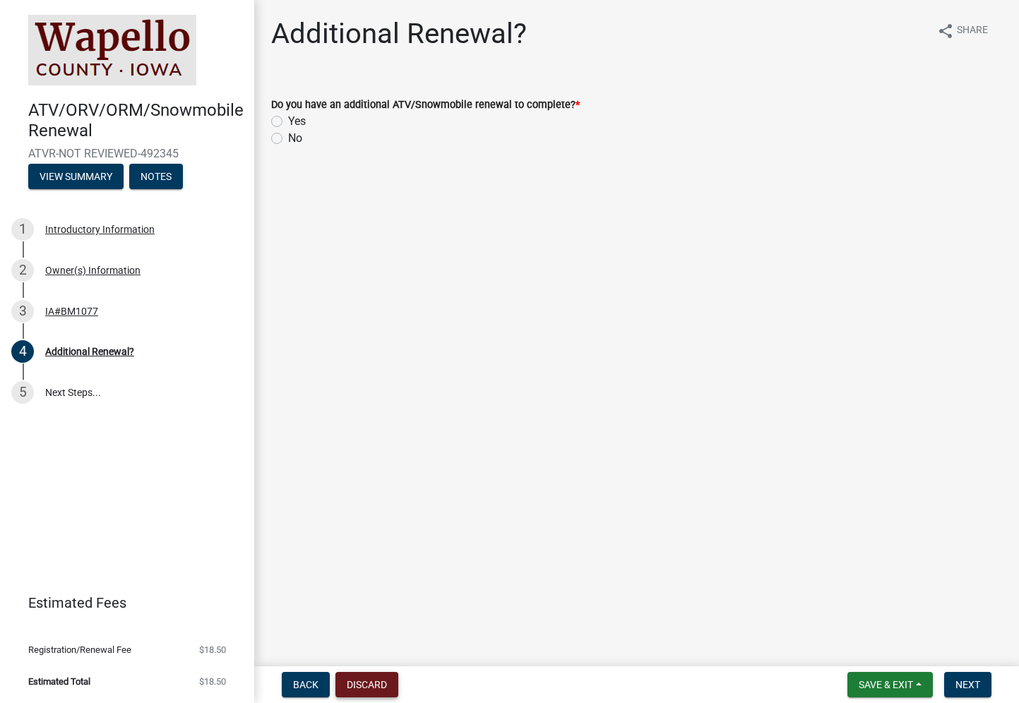
click at [364, 686] on button "Discard" at bounding box center [366, 684] width 63 height 25
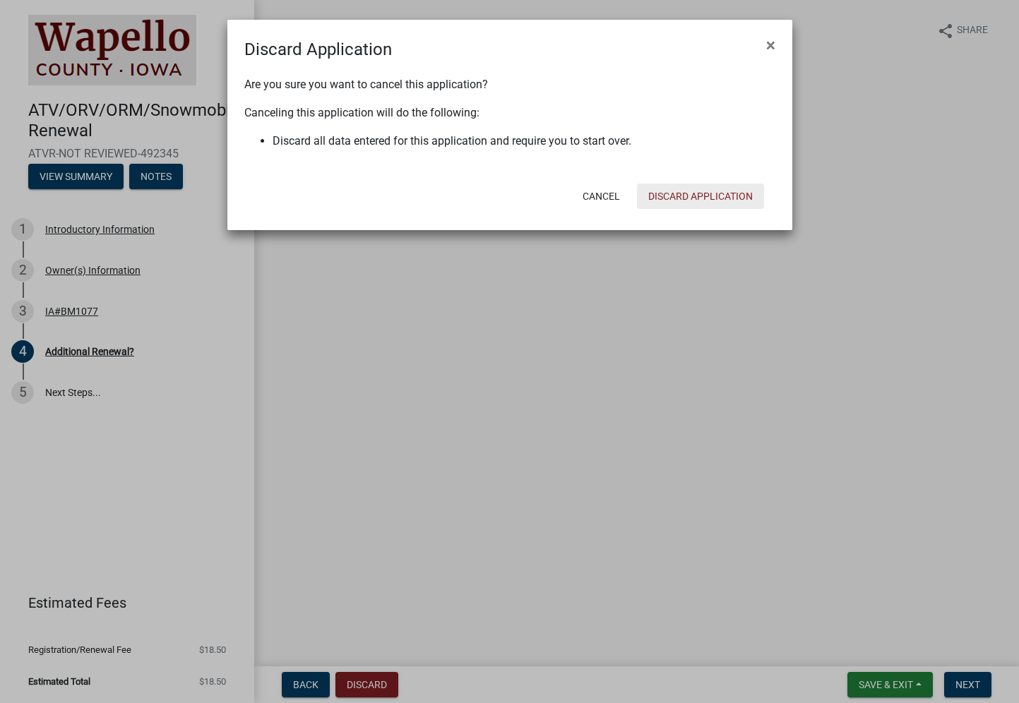
click at [697, 191] on button "Discard Application" at bounding box center [700, 196] width 127 height 25
